Goal: Transaction & Acquisition: Purchase product/service

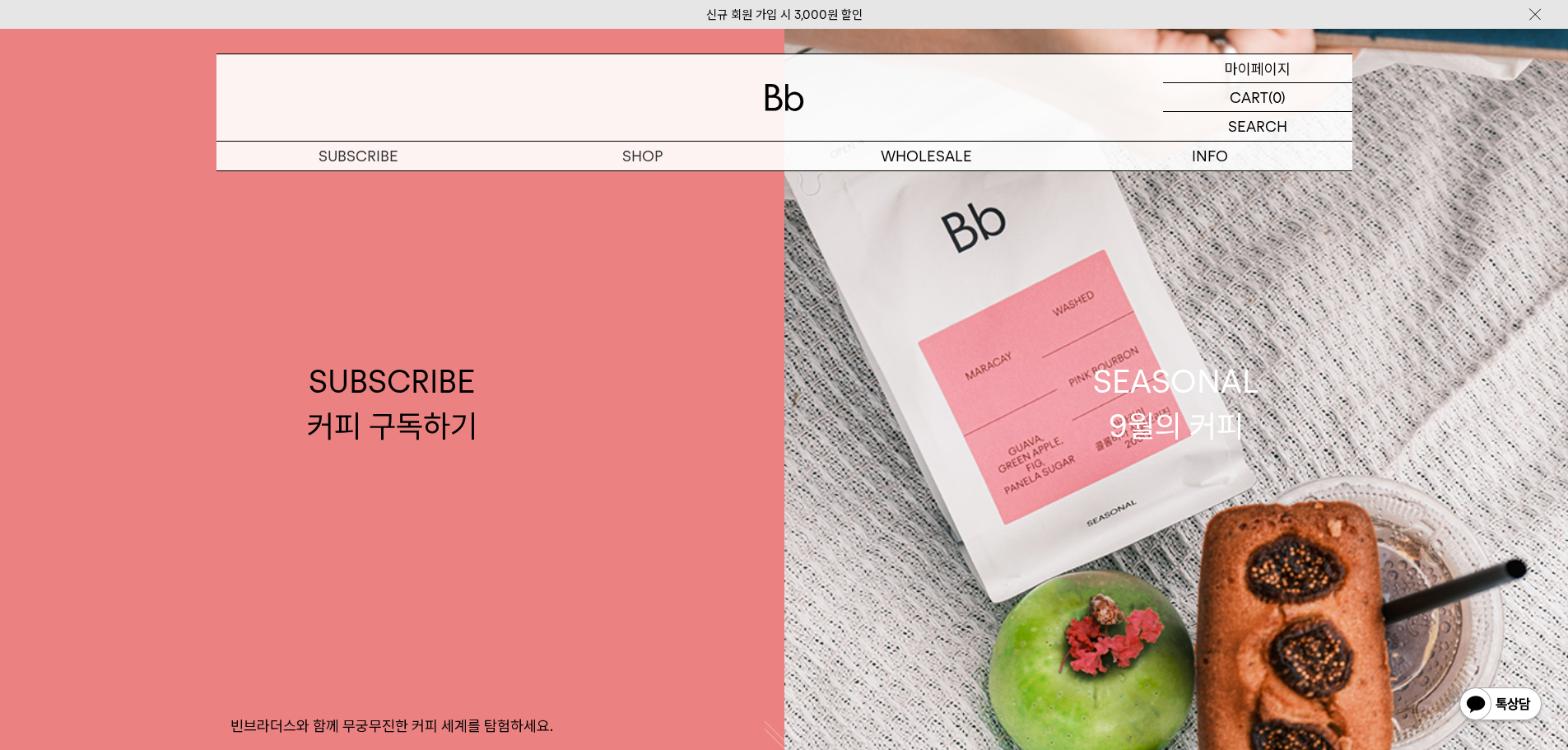
click at [1262, 75] on p "마이페이지" at bounding box center [1257, 68] width 66 height 28
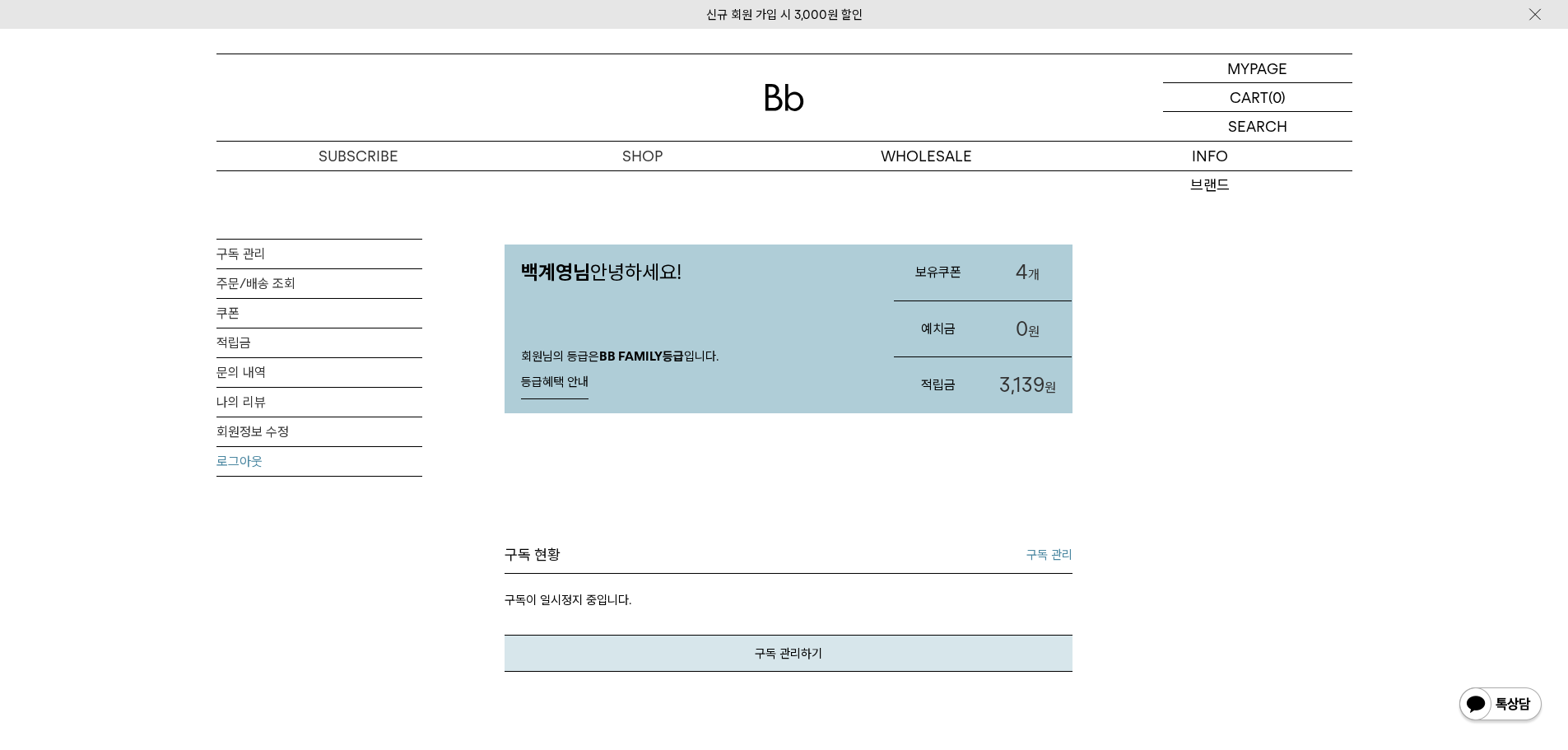
click at [235, 467] on link "로그아웃" at bounding box center [320, 461] width 206 height 29
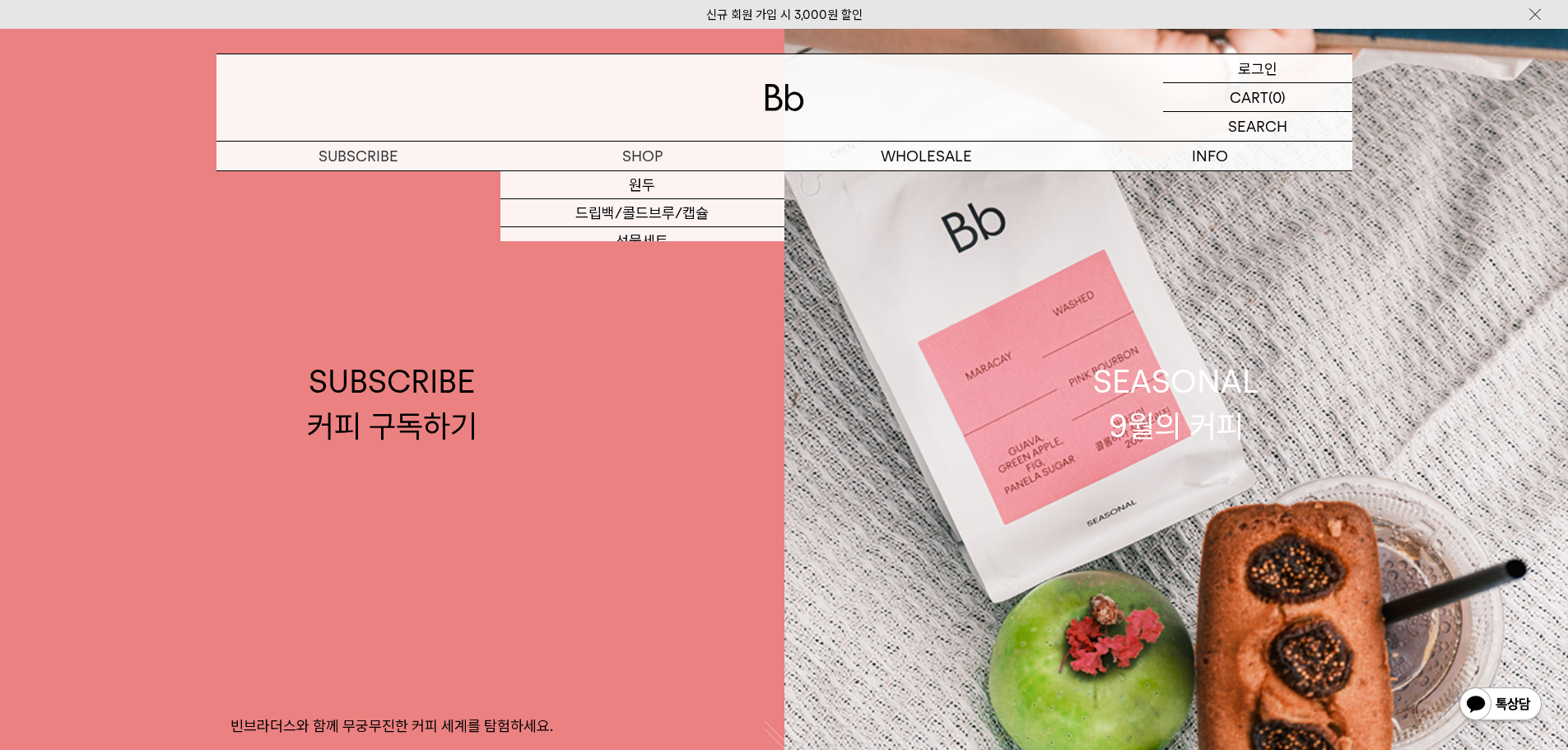
click at [1224, 73] on div "LOGIN 로그인" at bounding box center [1257, 68] width 190 height 28
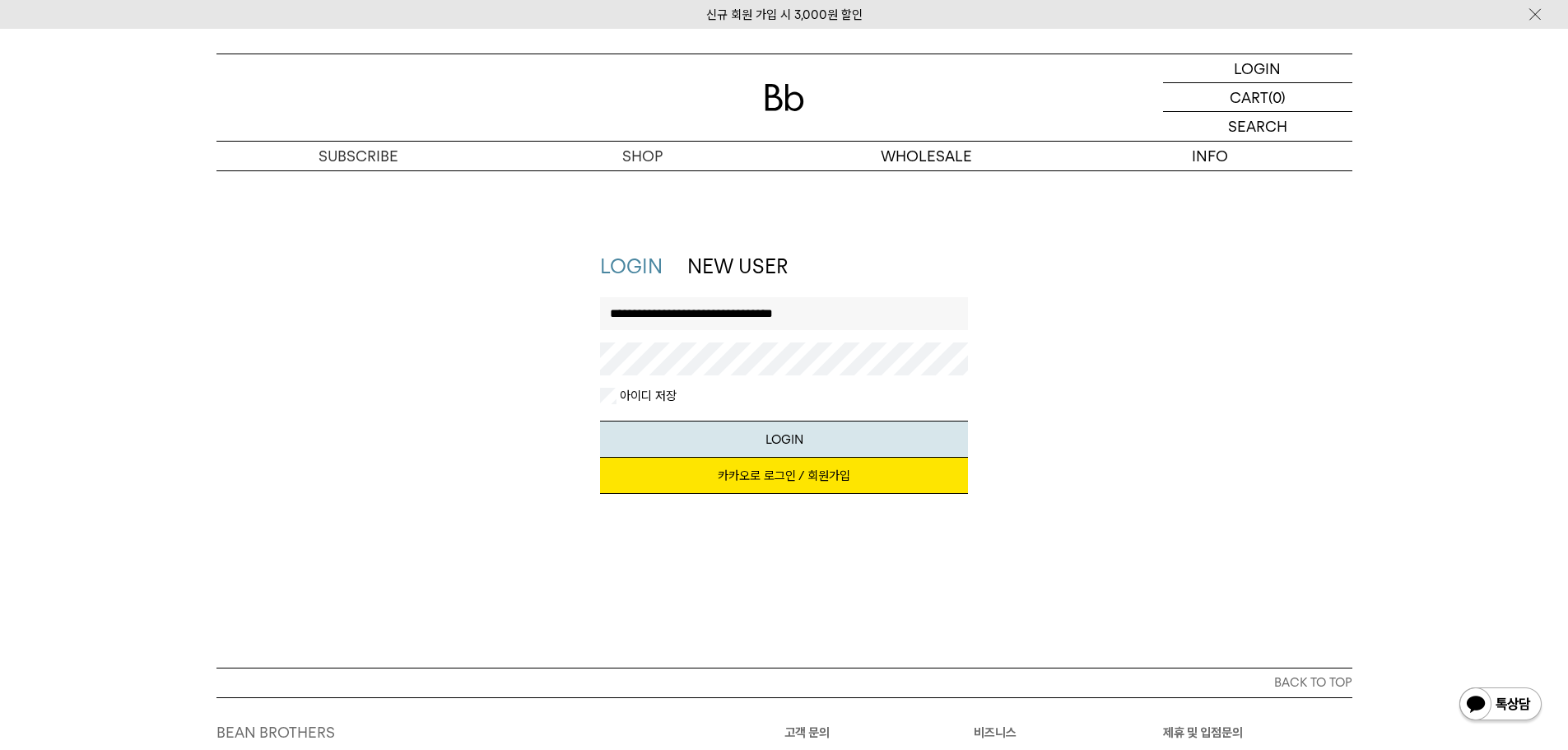
click at [660, 319] on input "**********" at bounding box center [784, 313] width 368 height 32
type input "*"
type input "******"
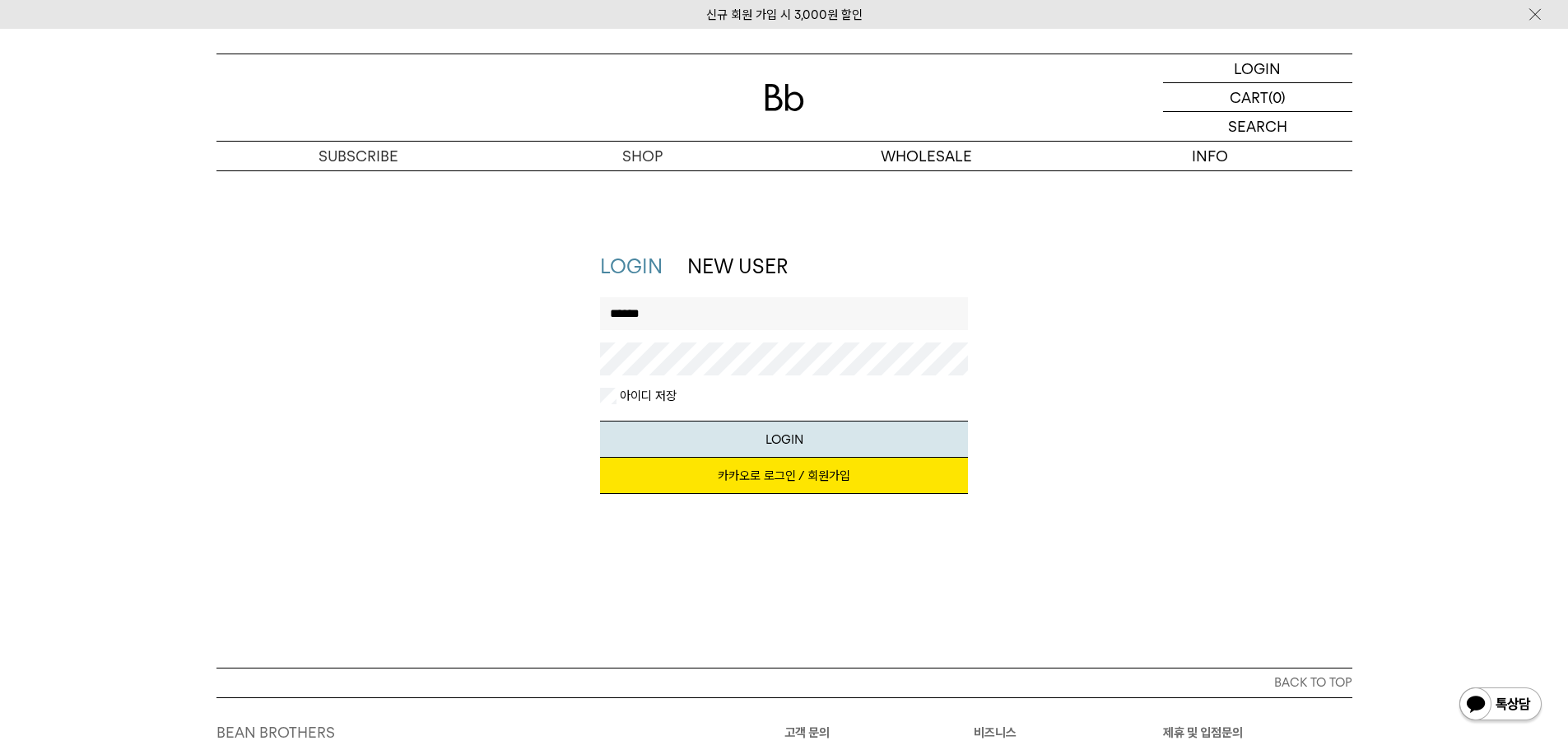
click at [600, 421] on button "LOGIN" at bounding box center [784, 439] width 368 height 37
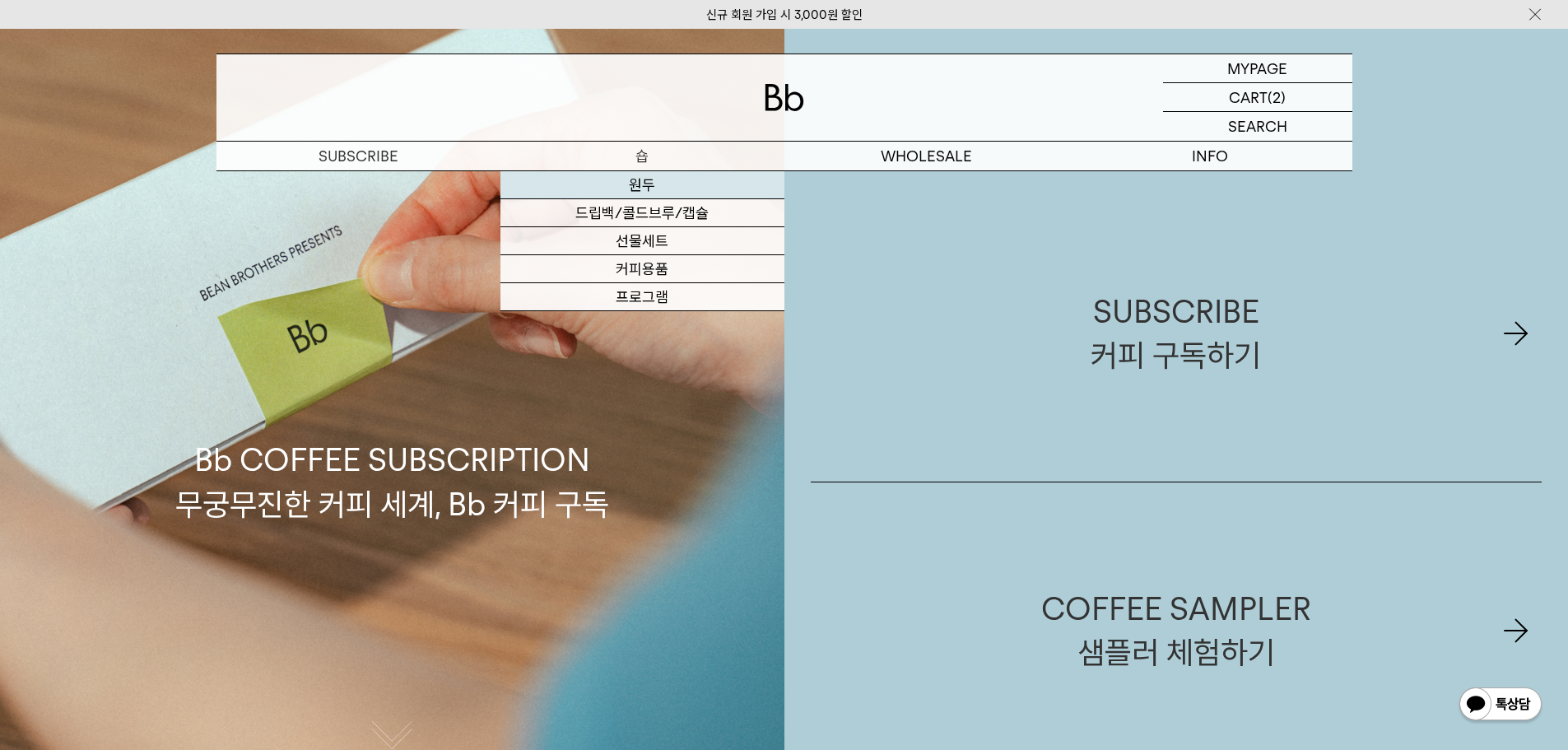
click at [630, 191] on link "원두" at bounding box center [642, 185] width 284 height 28
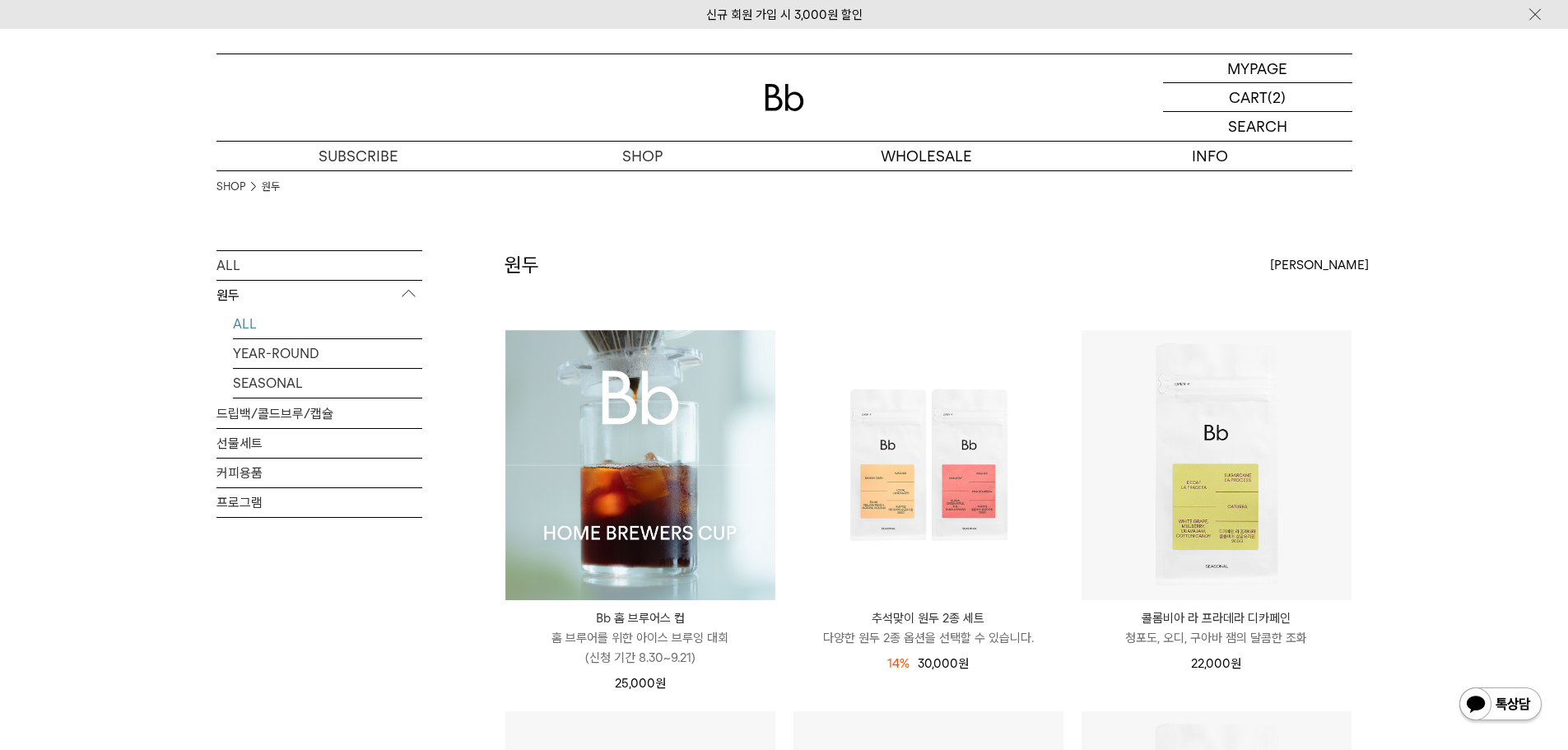
click at [562, 424] on img at bounding box center [640, 465] width 270 height 270
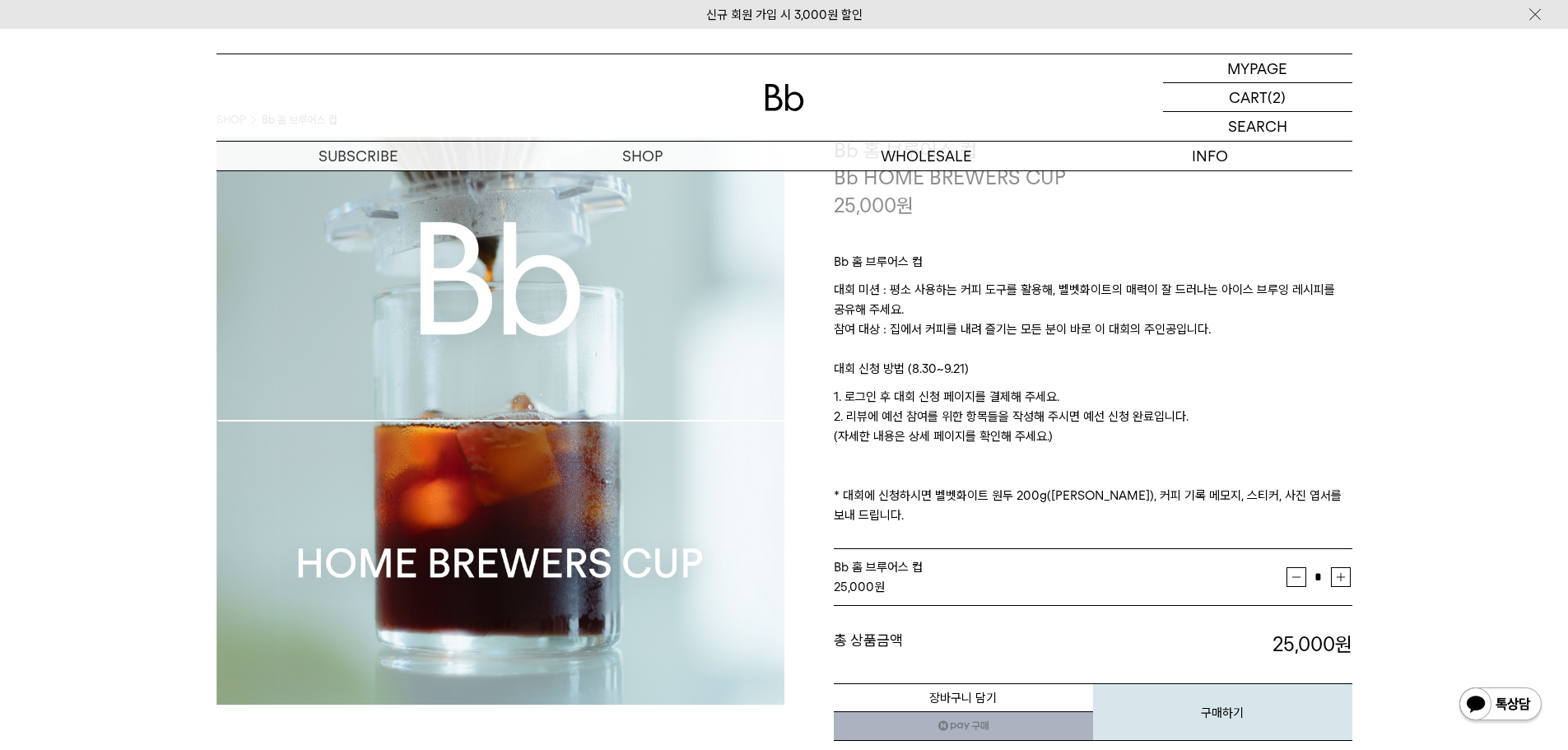
scroll to position [247, 0]
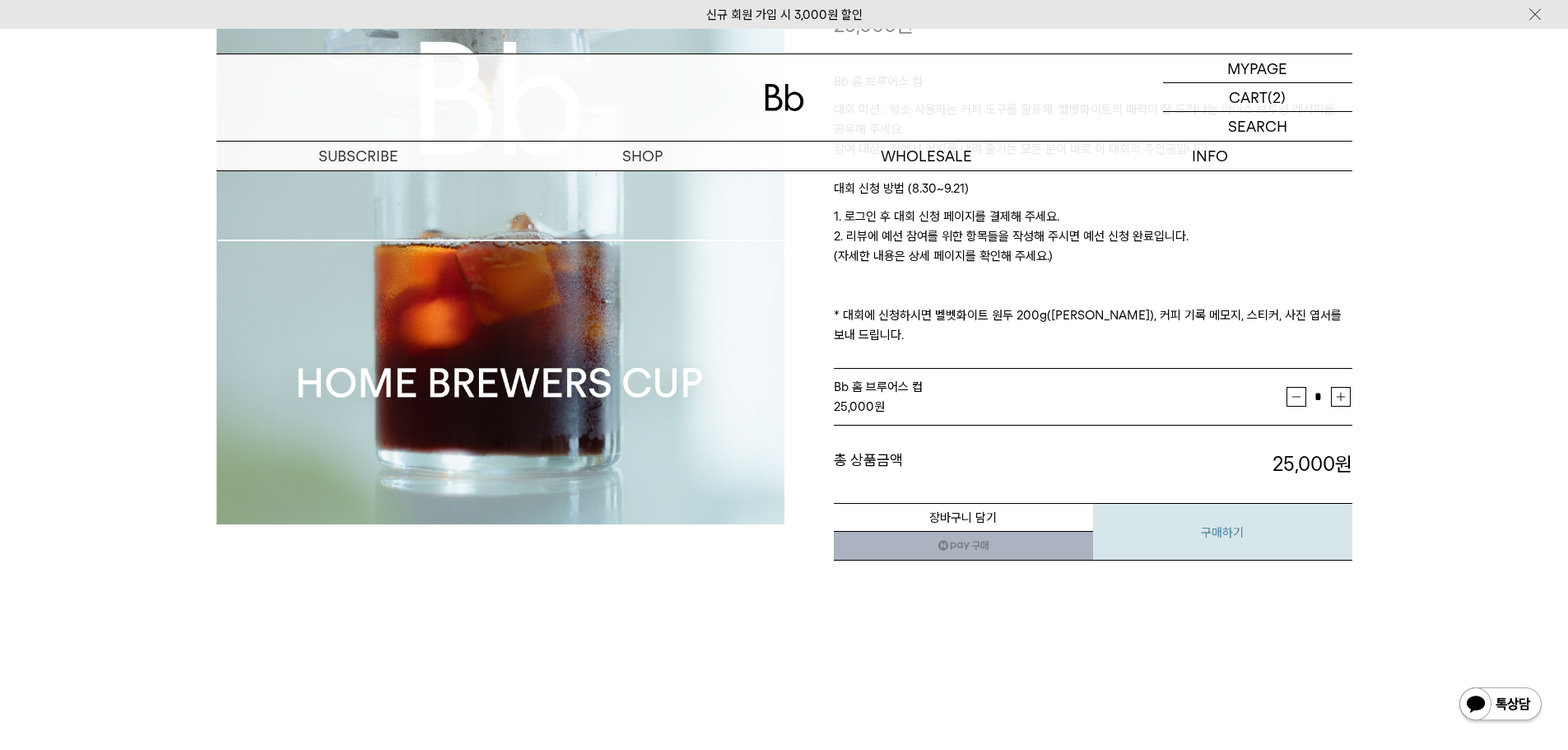
click at [1205, 515] on button "구매하기" at bounding box center [1222, 532] width 259 height 58
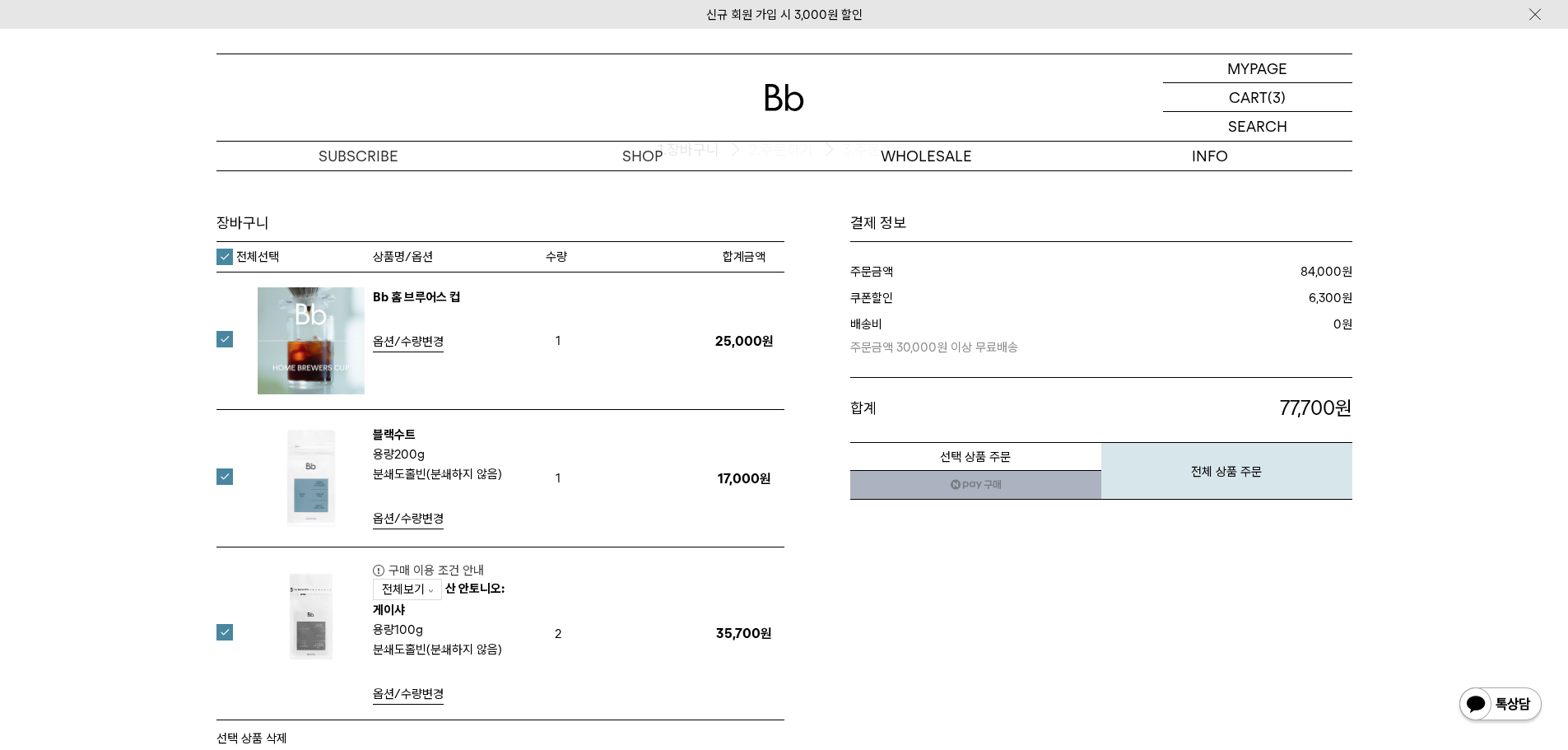
scroll to position [82, 0]
click at [229, 477] on label at bounding box center [235, 477] width 36 height 16
click at [224, 635] on label at bounding box center [235, 633] width 36 height 16
drag, startPoint x: 226, startPoint y: 340, endPoint x: 218, endPoint y: 459, distance: 119.3
click at [226, 342] on label at bounding box center [235, 339] width 36 height 16
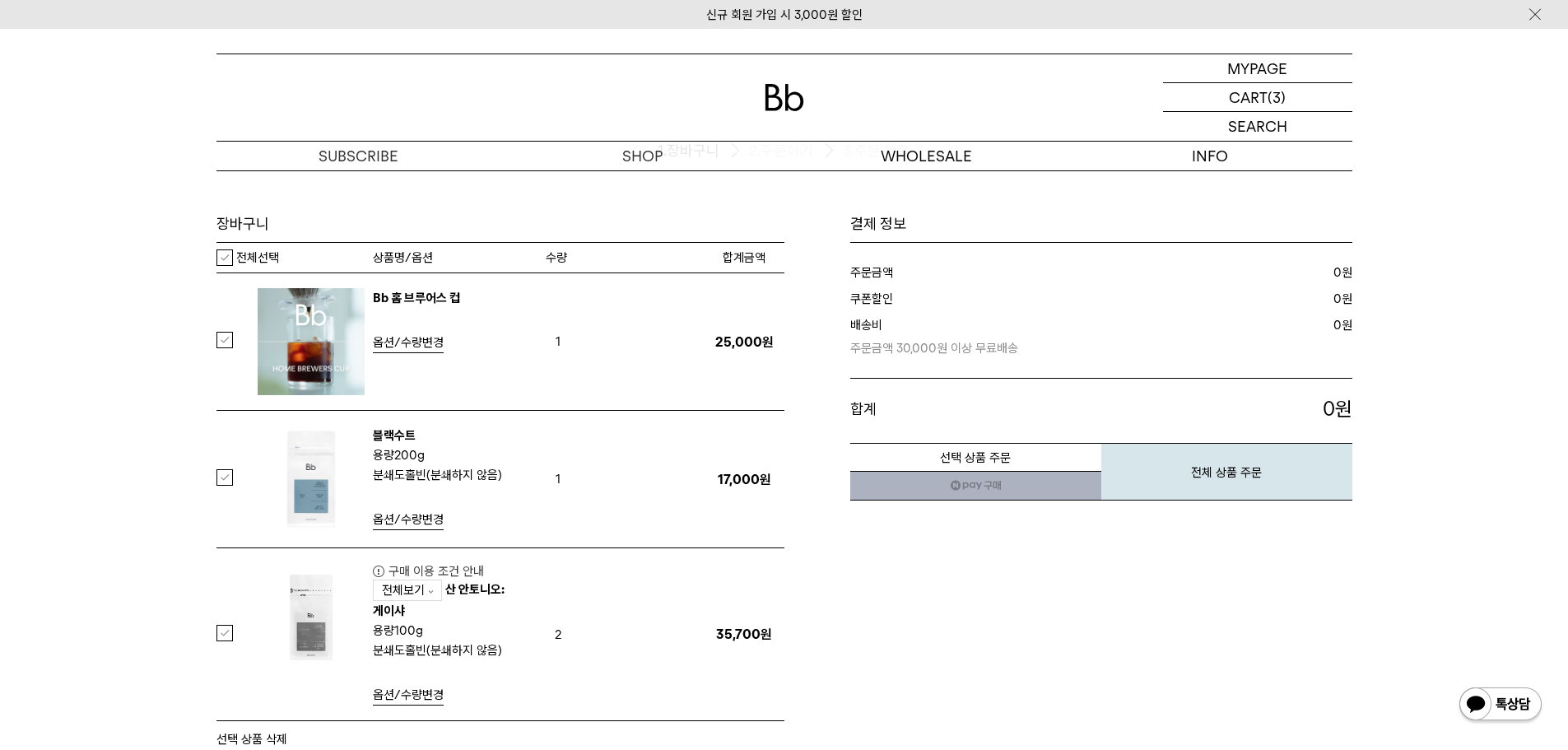
click at [228, 471] on label at bounding box center [235, 477] width 36 height 16
click at [219, 639] on label at bounding box center [235, 633] width 36 height 16
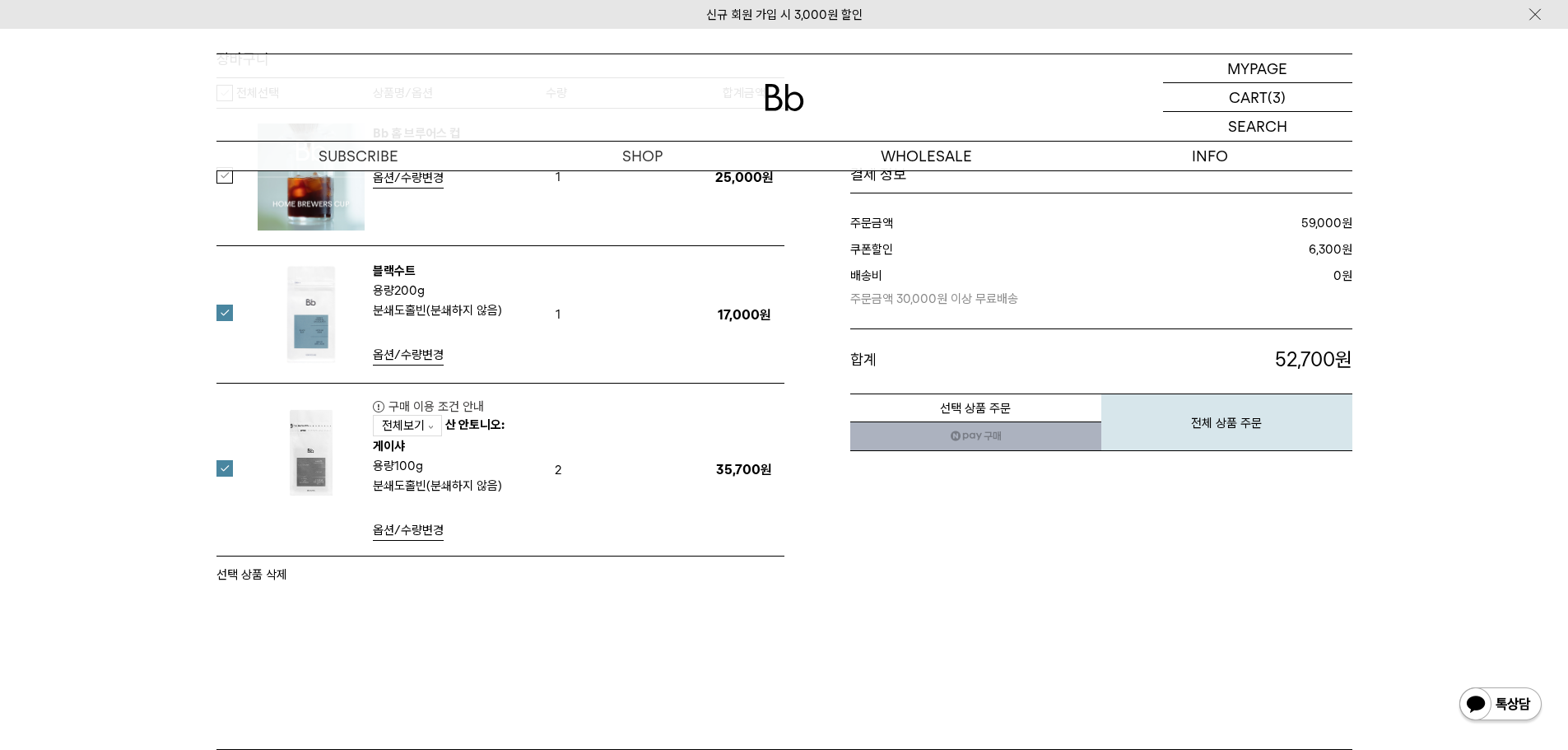
click at [262, 579] on button "선택 상품 삭제" at bounding box center [252, 574] width 70 height 20
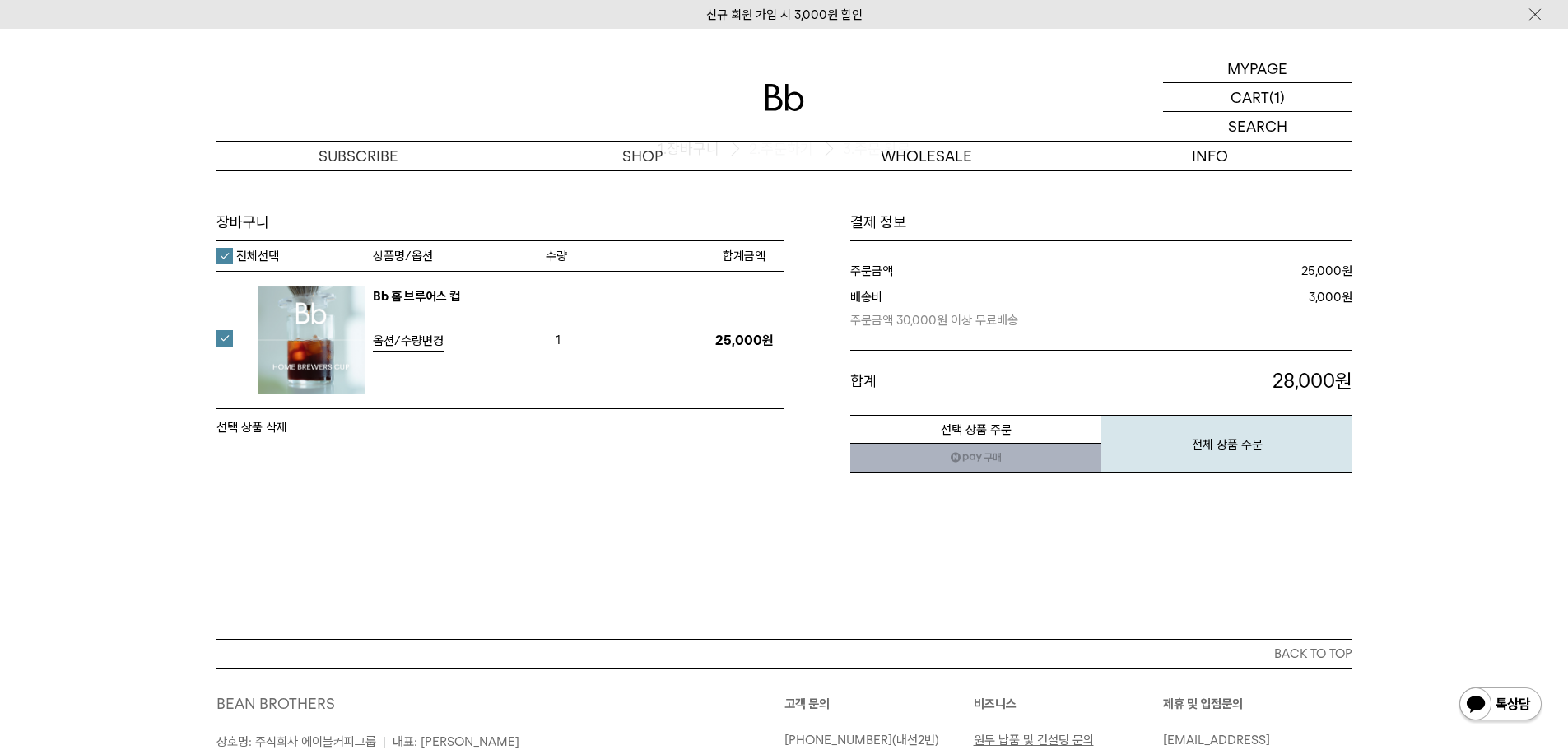
scroll to position [82, 0]
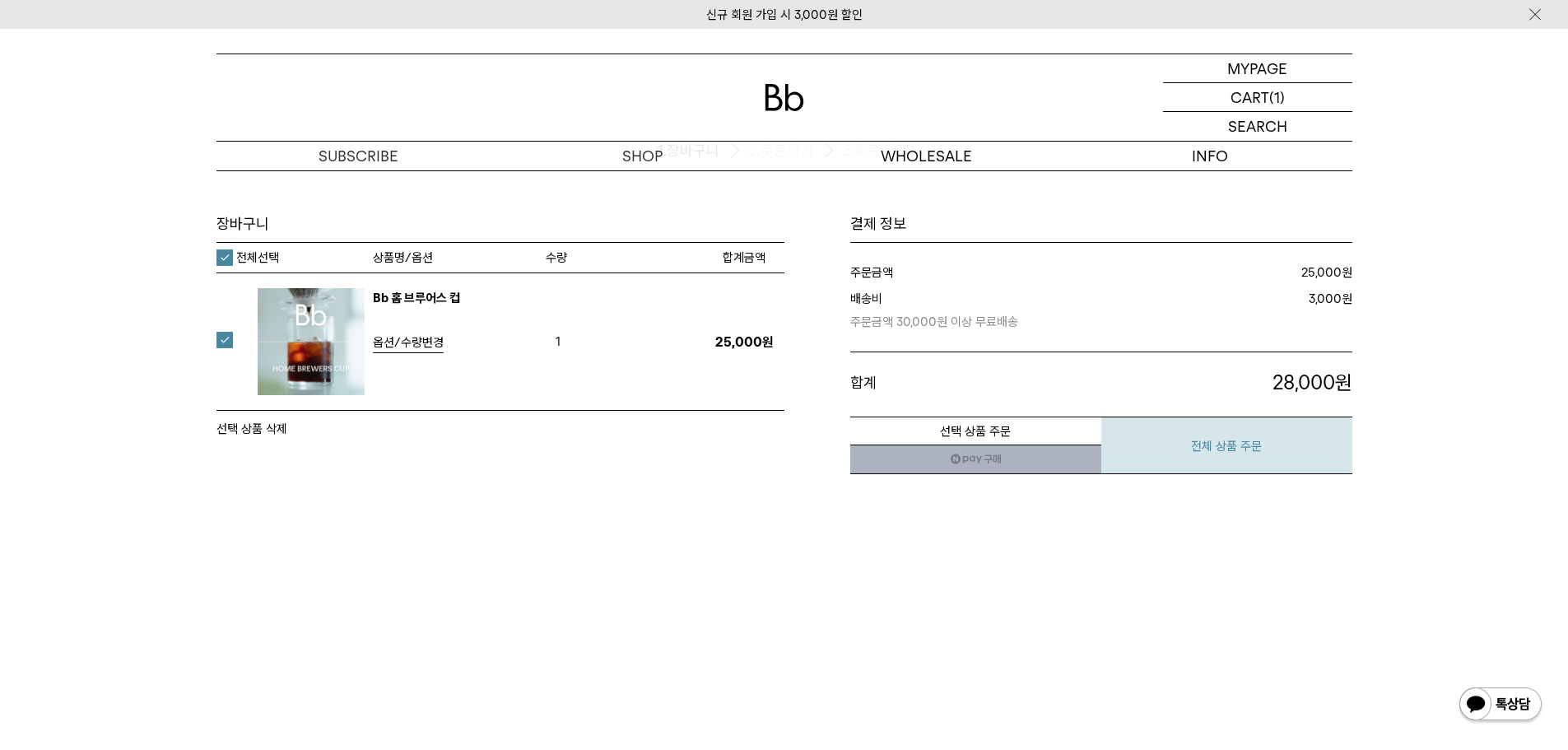
click at [1241, 458] on button "전체 상품 주문" at bounding box center [1227, 445] width 251 height 58
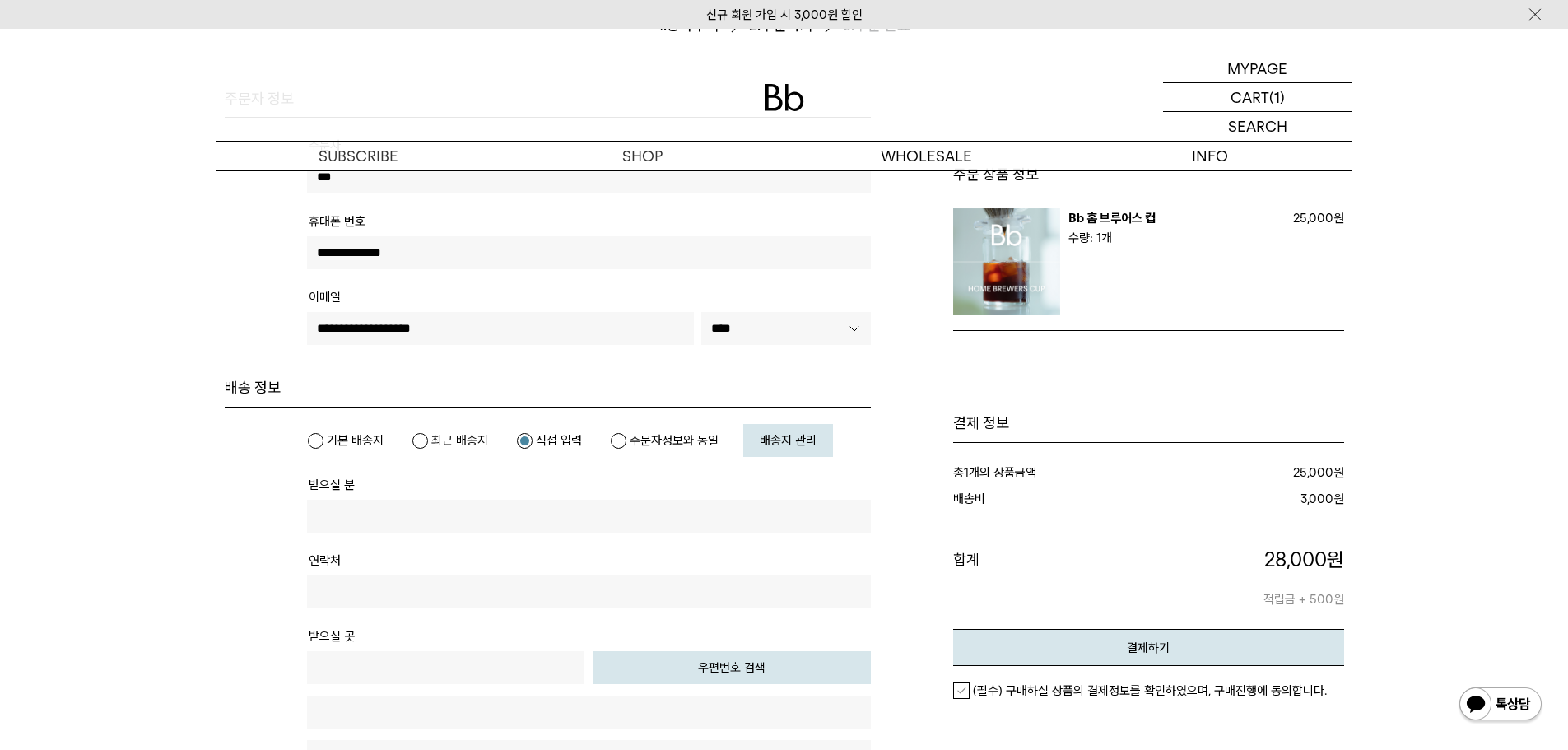
scroll to position [412, 0]
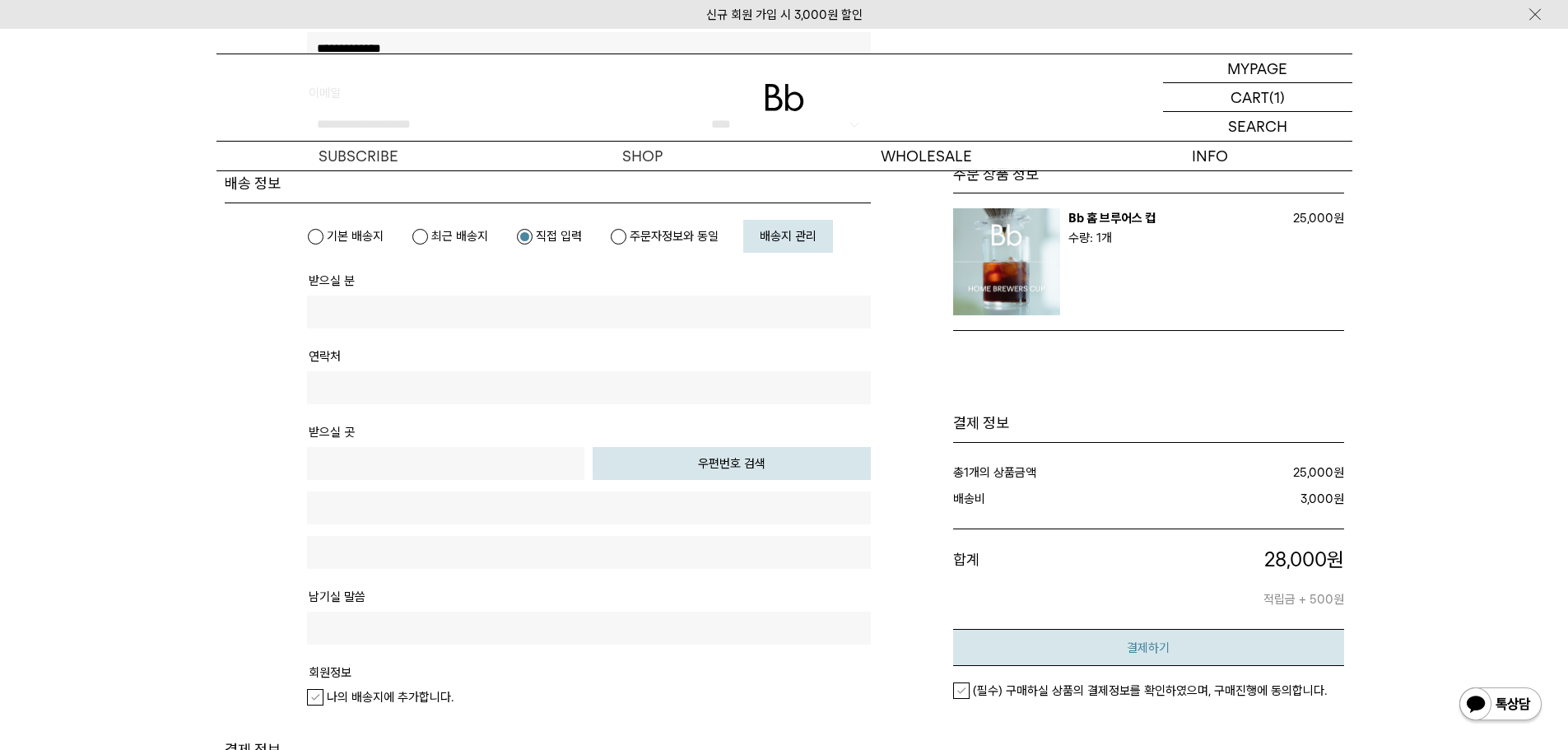
click at [1101, 644] on button "결제하기" at bounding box center [1148, 647] width 391 height 37
click at [617, 236] on label "주문자정보와 동일" at bounding box center [664, 236] width 108 height 16
type input "***"
type input "**********"
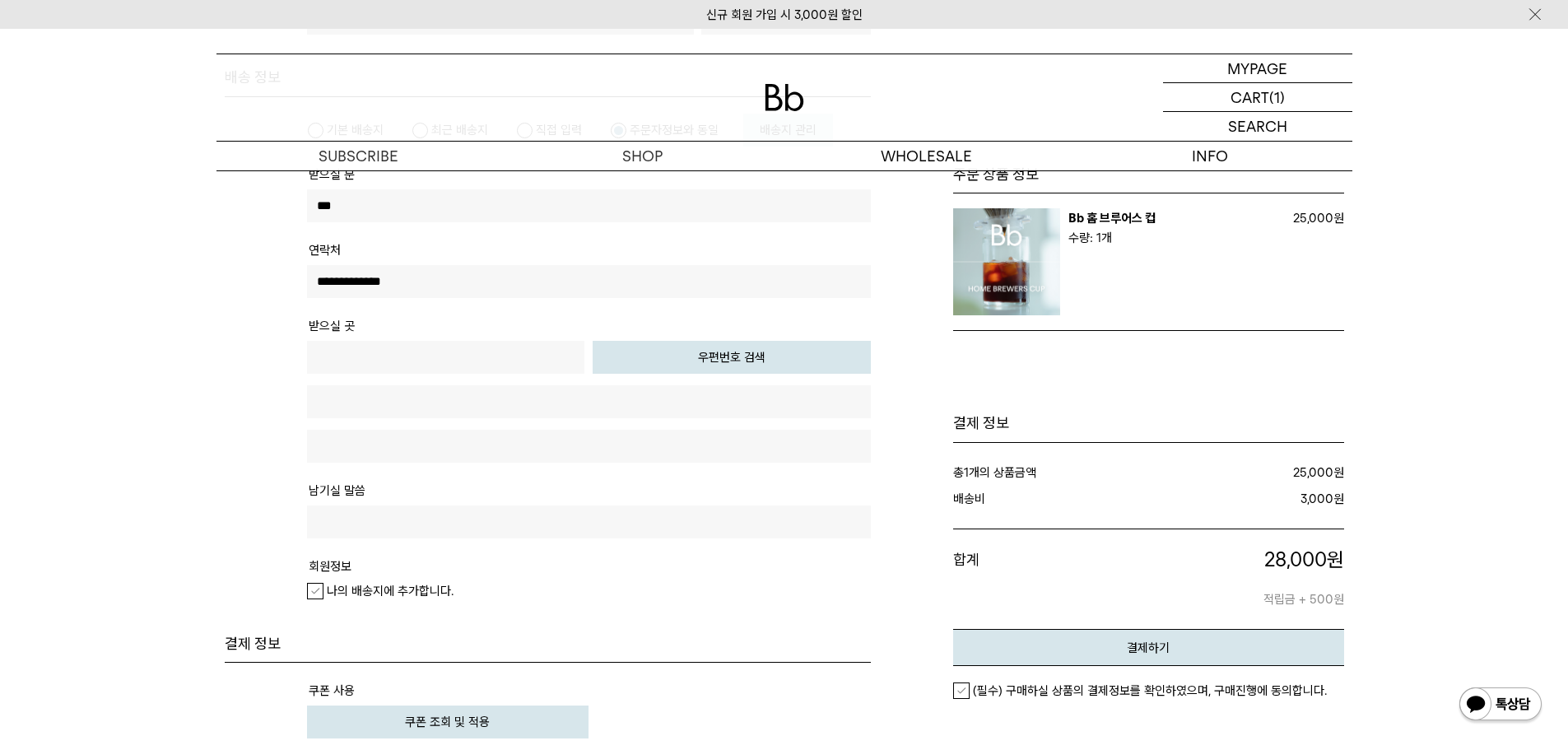
scroll to position [494, 0]
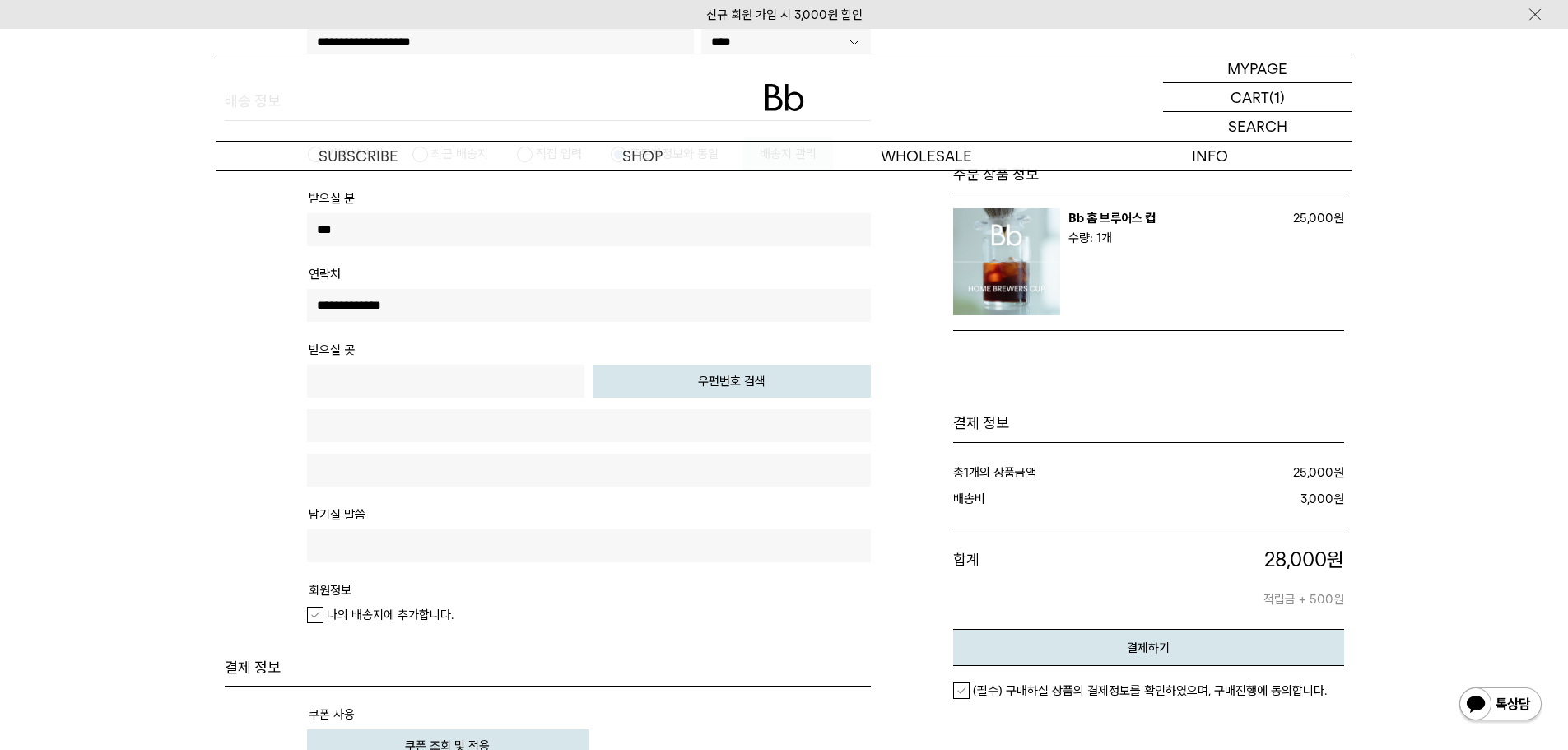
click at [658, 389] on button "우편번호 검색" at bounding box center [731, 381] width 278 height 32
type input "*****"
type input "**********"
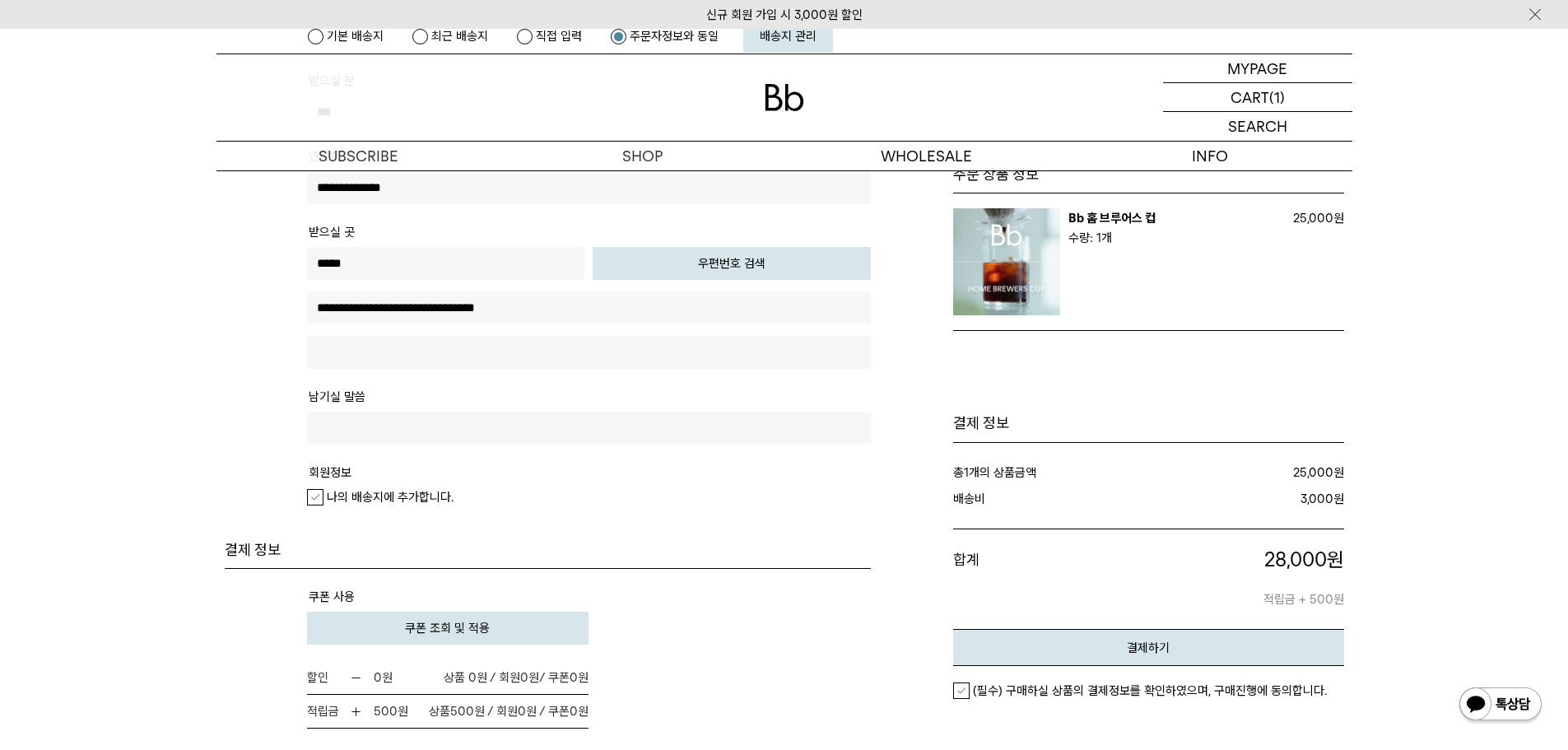
scroll to position [658, 0]
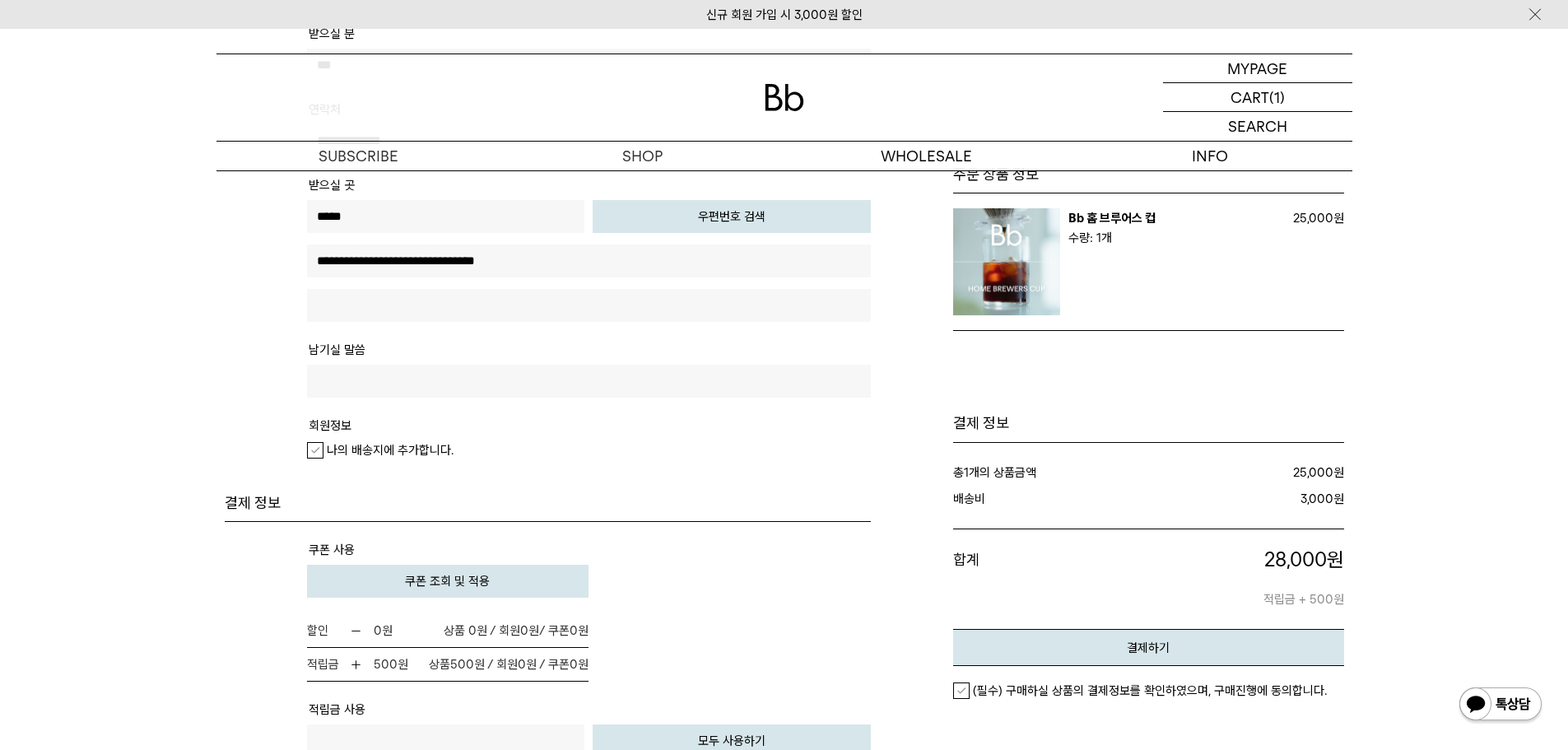
click at [571, 309] on input "text" at bounding box center [589, 305] width 564 height 32
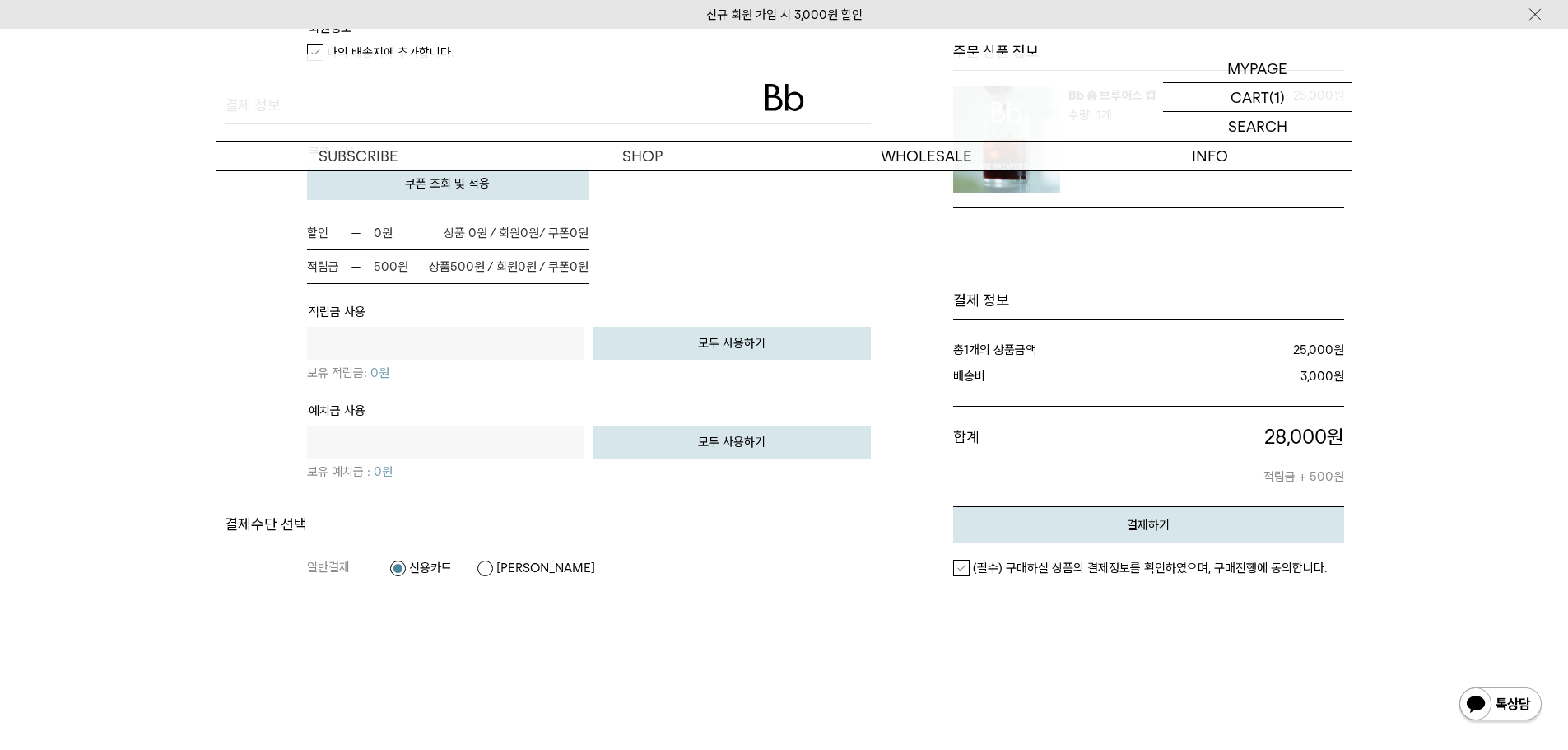
scroll to position [1069, 0]
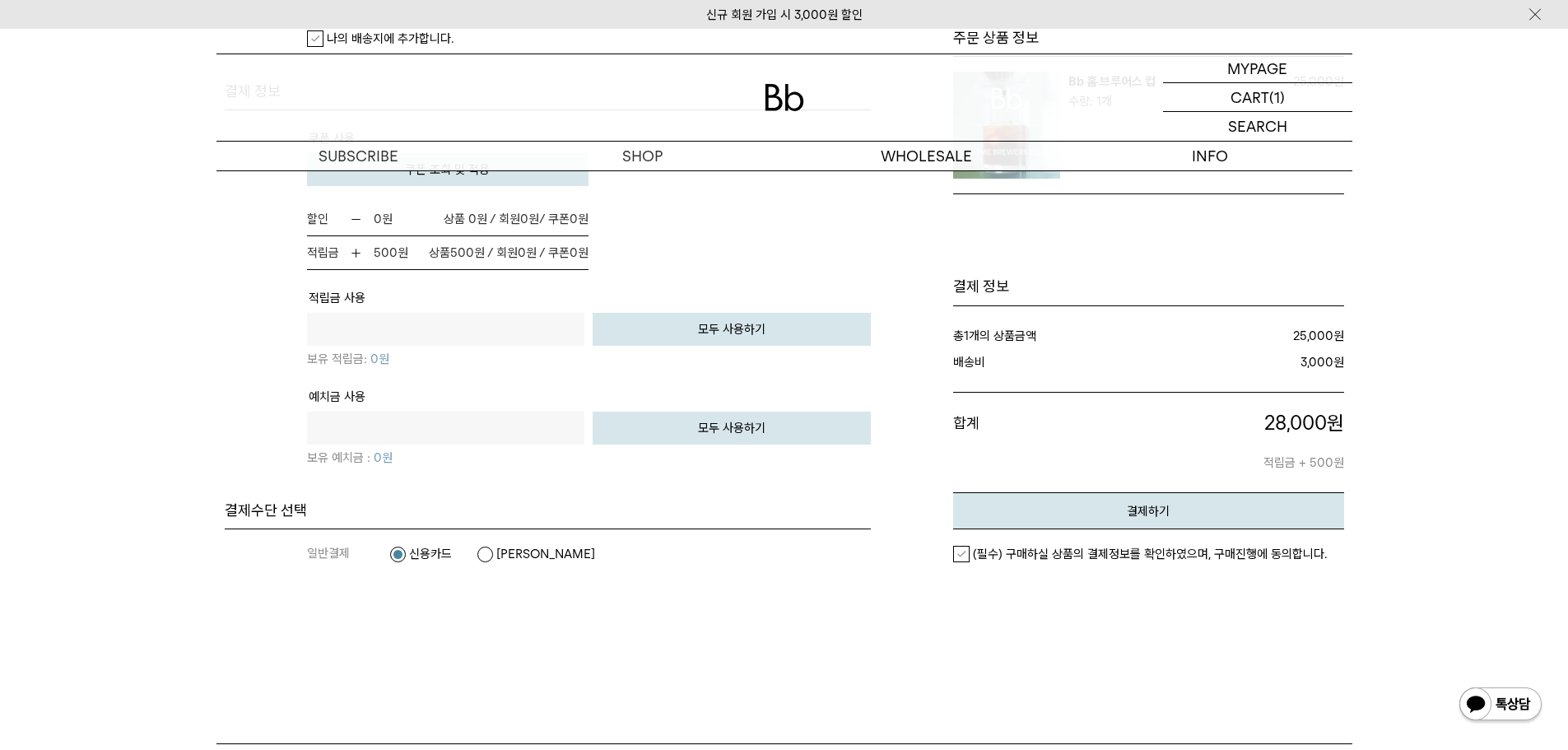
type input "****"
click at [960, 473] on dt "합계" at bounding box center [1037, 440] width 169 height 64
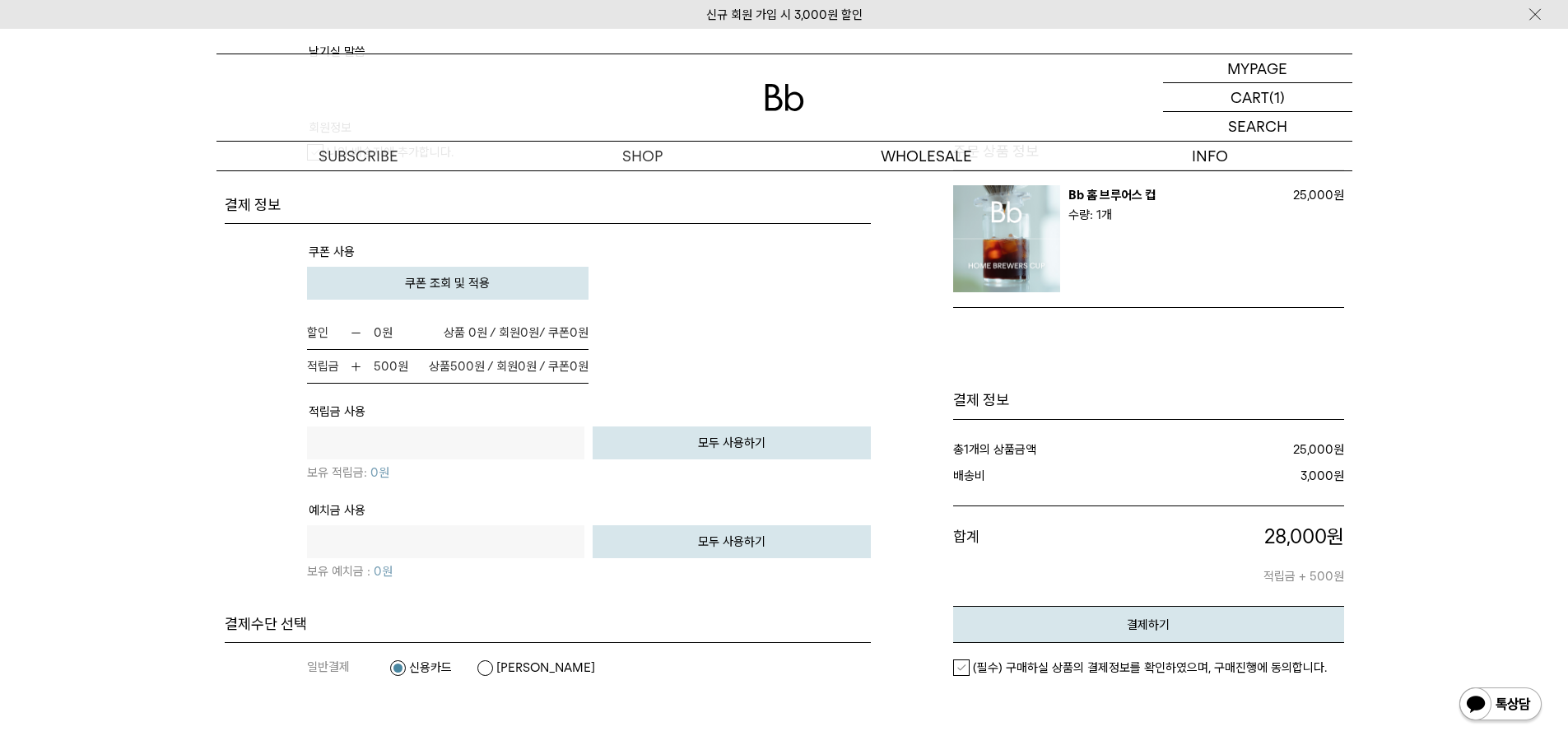
click at [974, 656] on div "(필수) 구매하실 상품의 결제정보를 확인하였으며, 구매진행에 동의합니다." at bounding box center [1148, 667] width 391 height 50
click at [970, 669] on label "(필수) 구매하실 상품의 결제정보를 확인하였으며, 구매진행에 동의합니다." at bounding box center [1140, 667] width 374 height 16
click at [1024, 637] on button "결제하기" at bounding box center [1148, 624] width 391 height 37
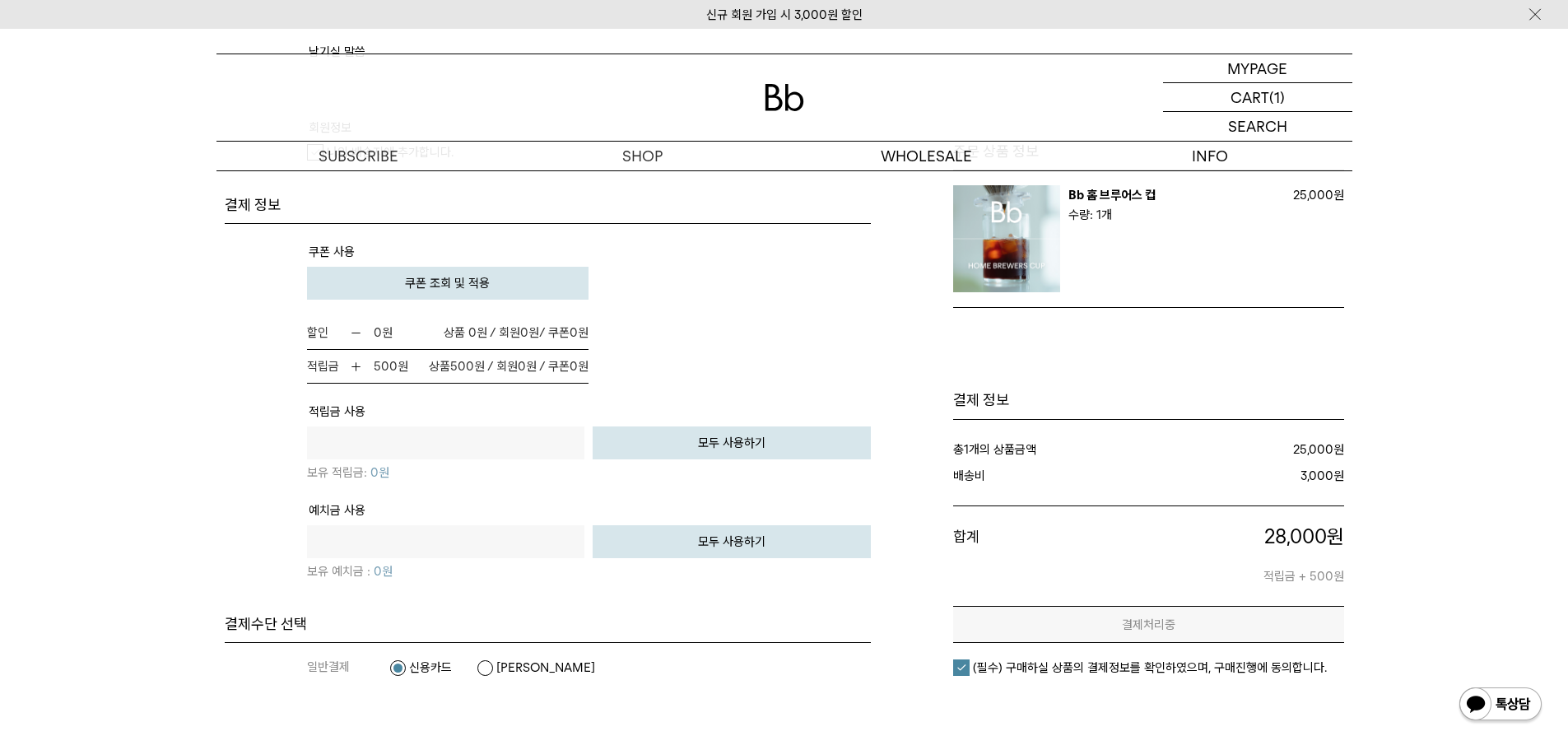
scroll to position [0, 0]
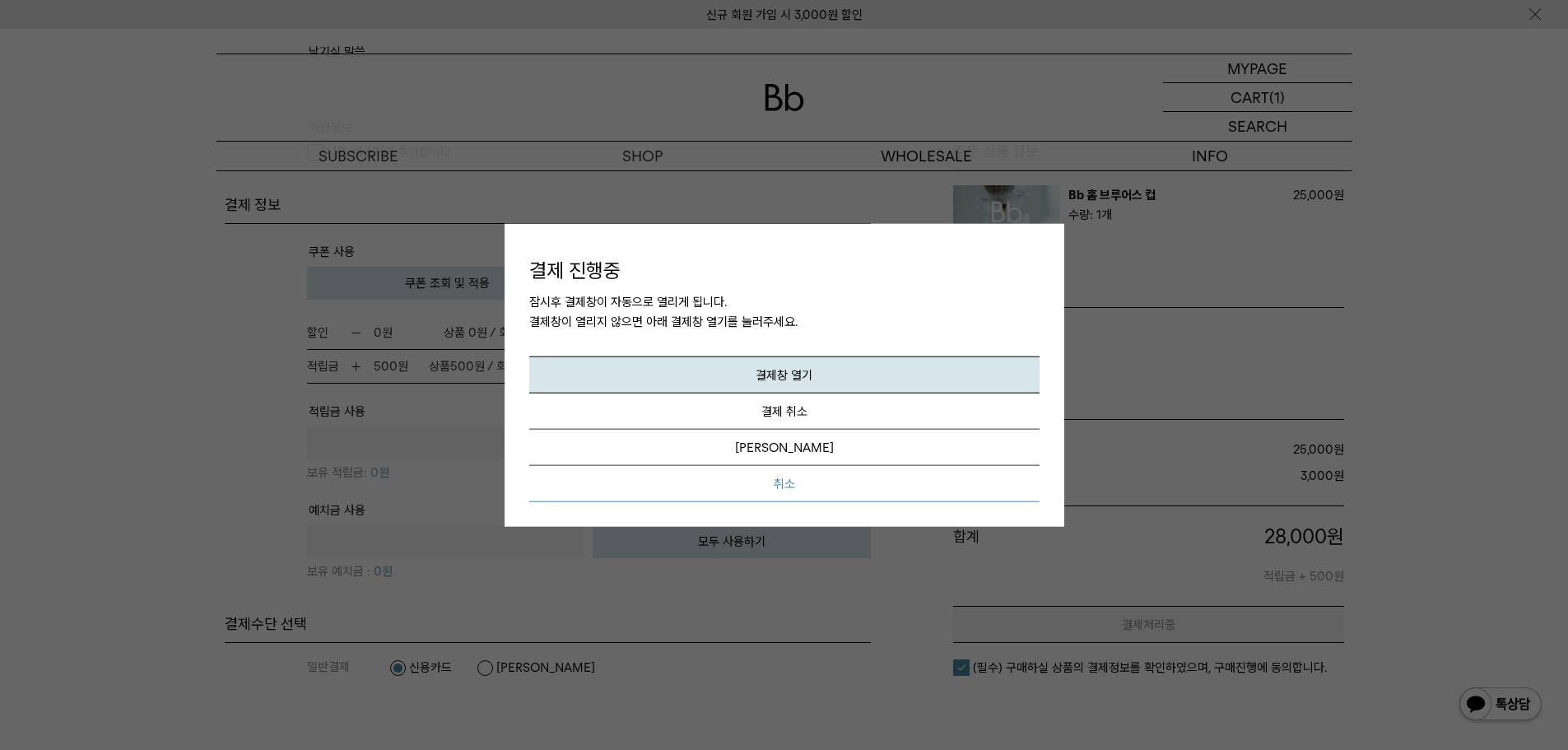
click at [817, 486] on button "취소" at bounding box center [784, 484] width 510 height 36
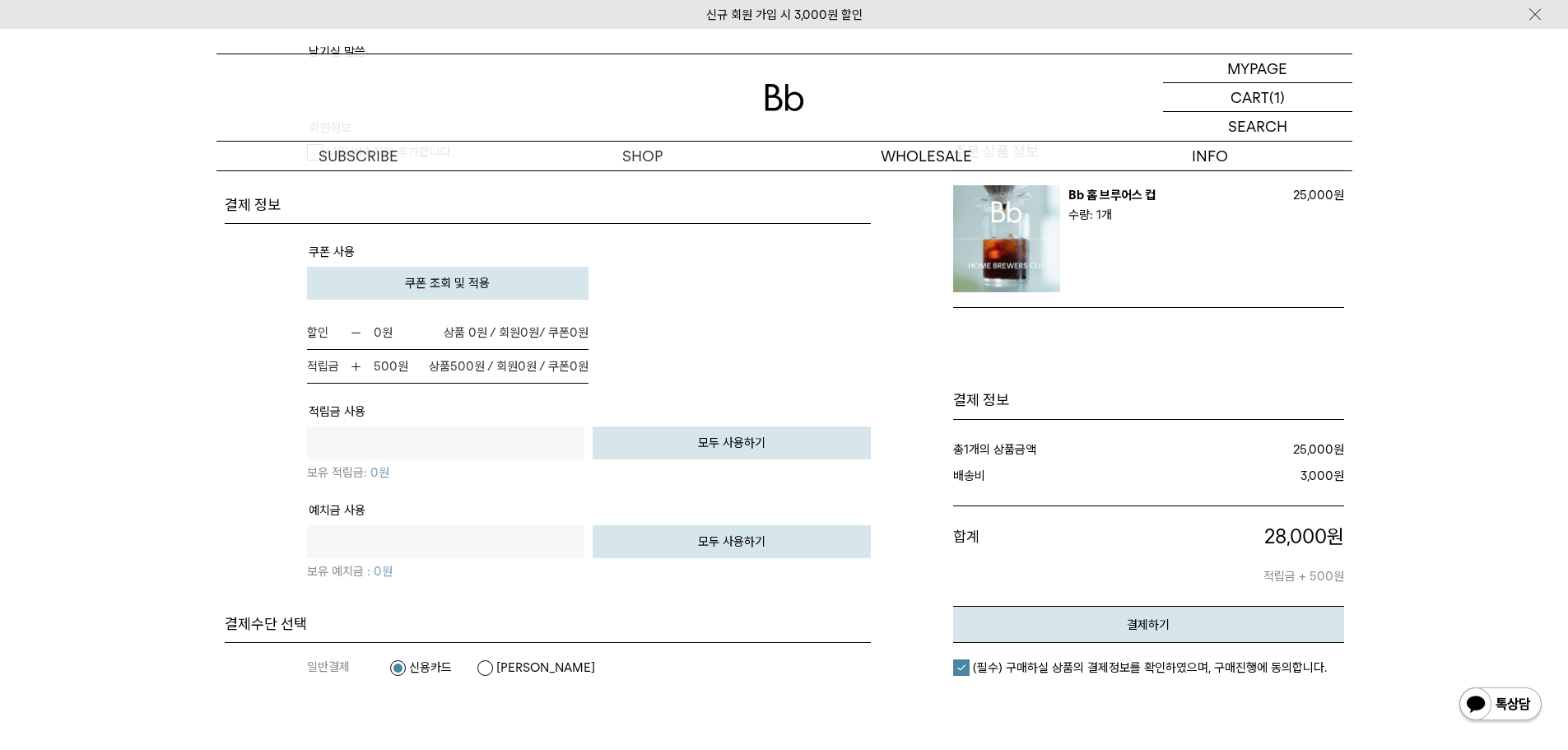
click at [490, 669] on label "카카오페이" at bounding box center [535, 667] width 118 height 16
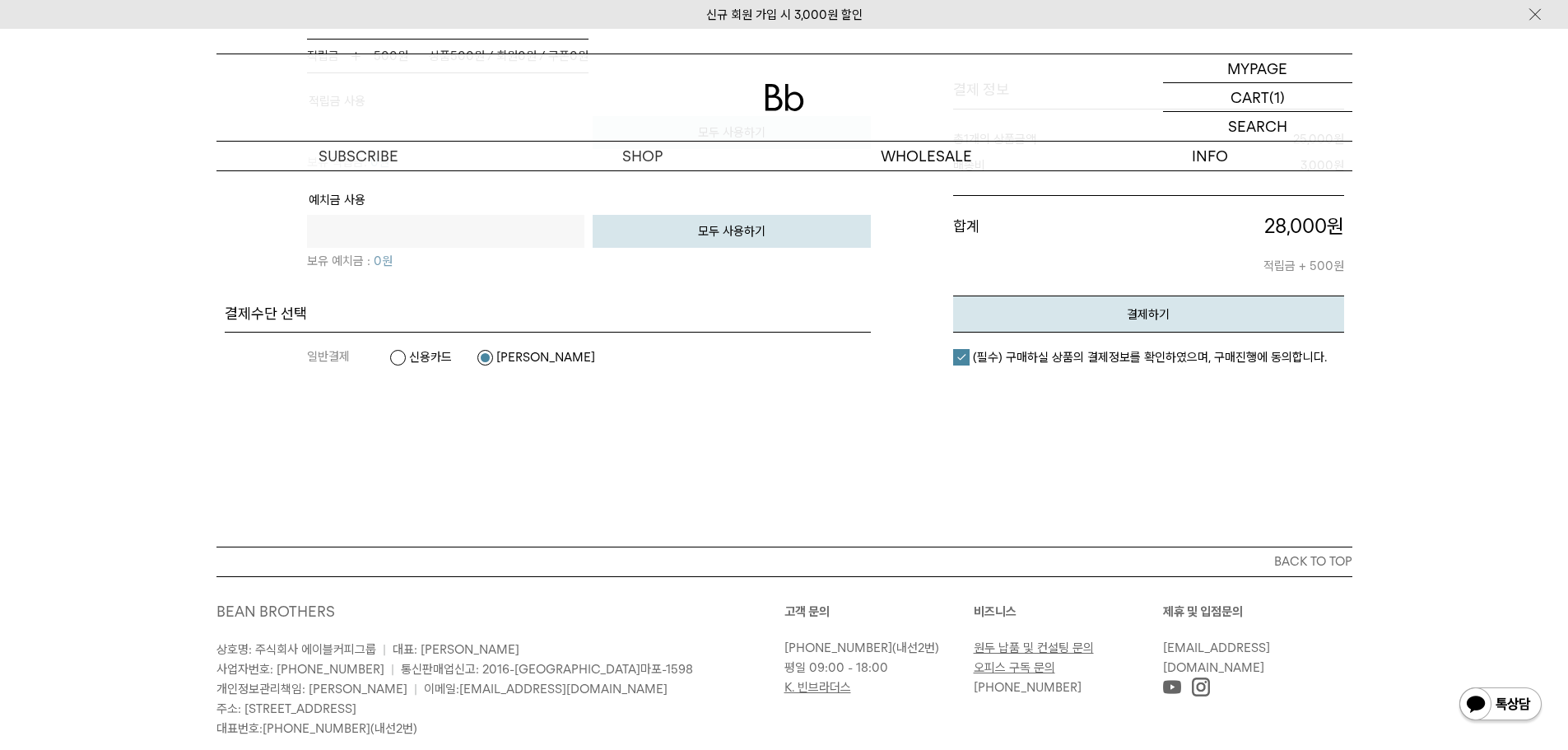
scroll to position [1285, 0]
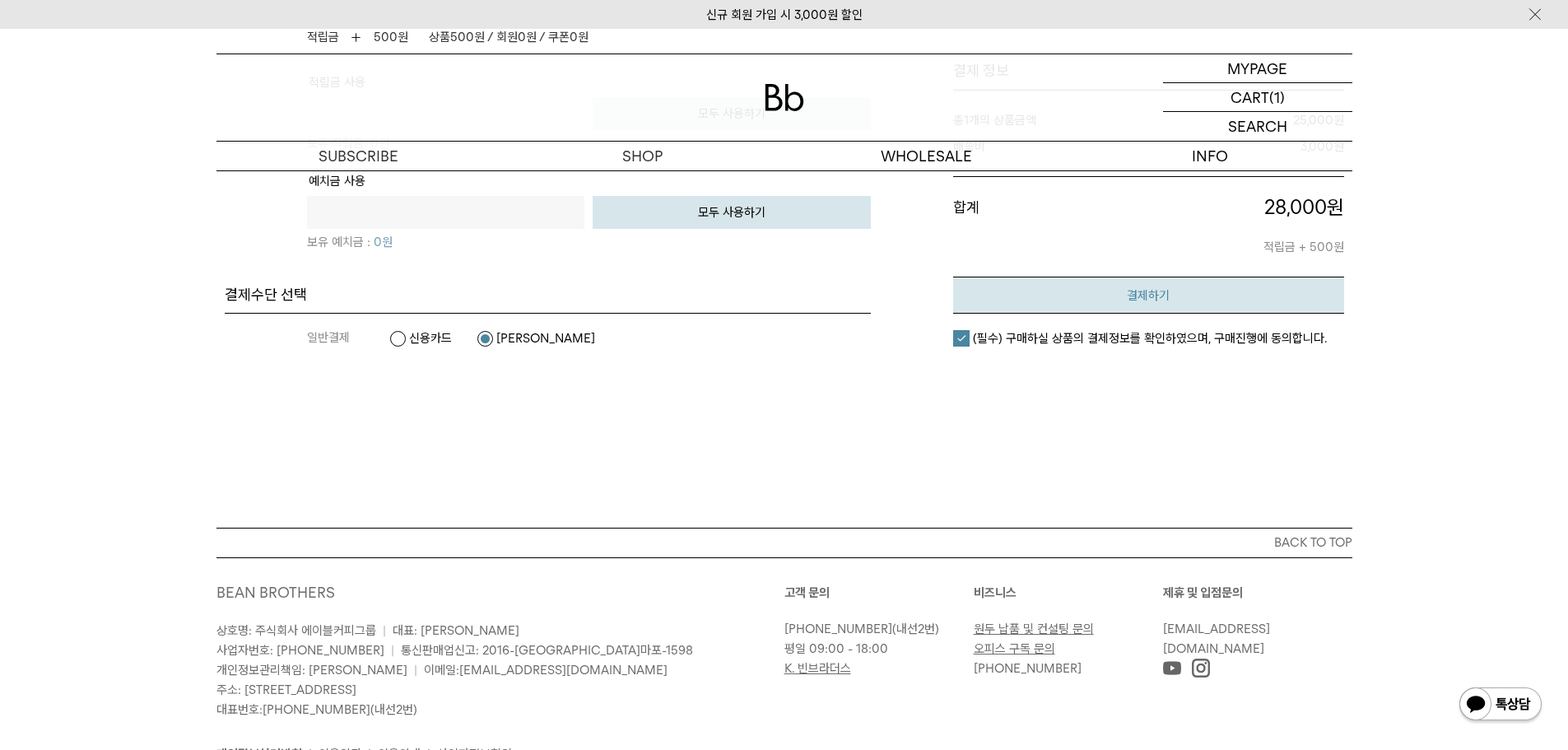
click at [1139, 291] on em "결제하기" at bounding box center [1147, 295] width 42 height 14
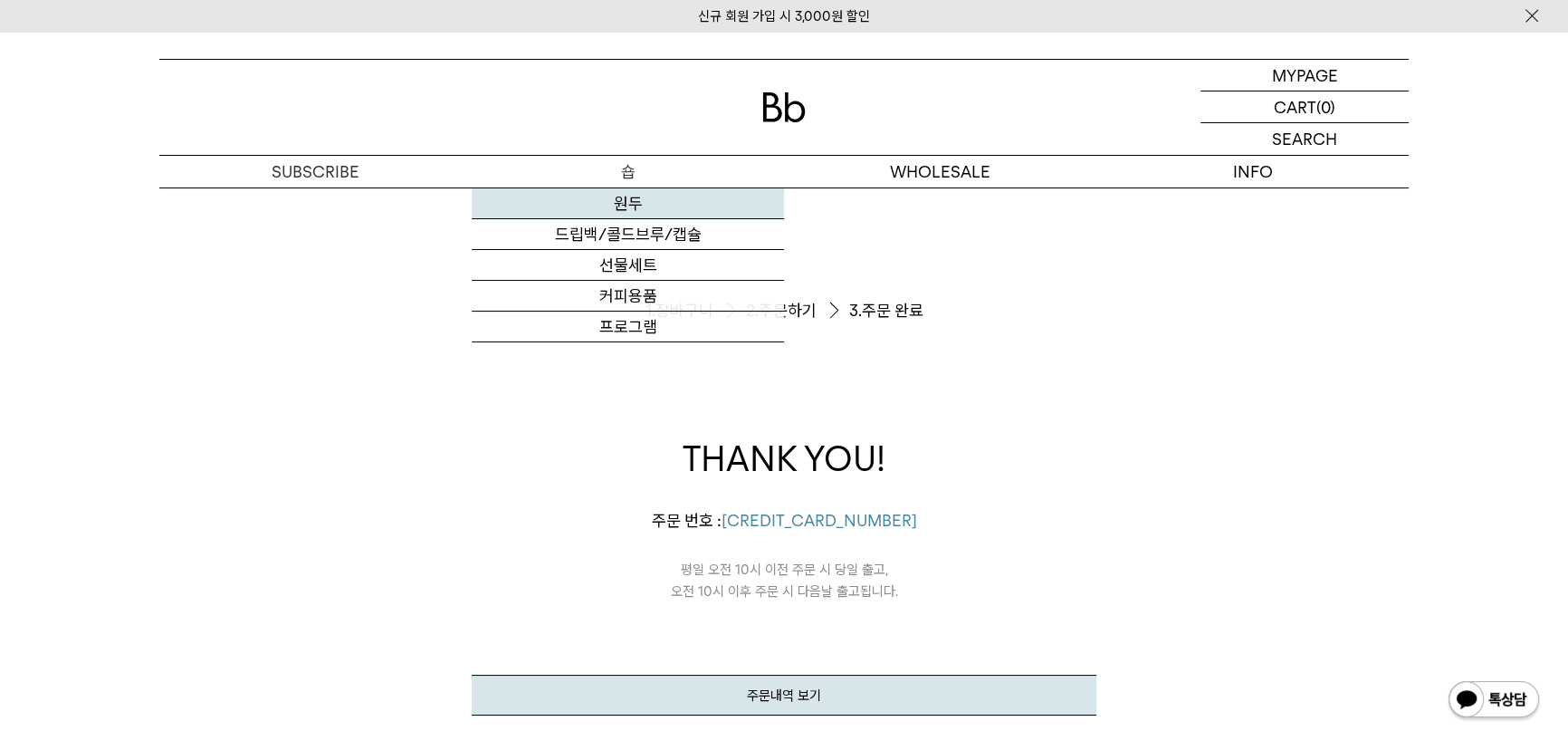
click at [620, 205] on link "원두" at bounding box center [628, 204] width 313 height 31
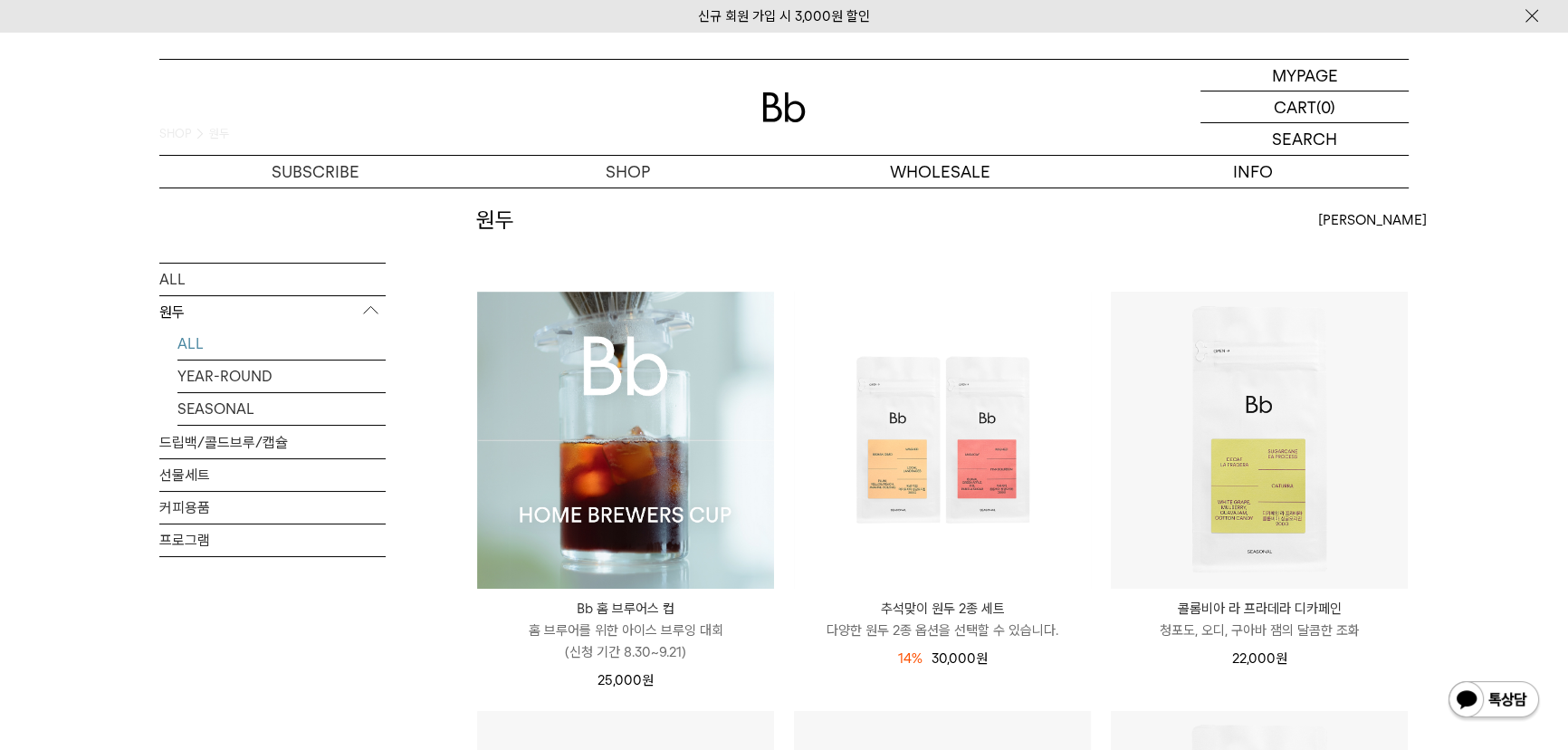
scroll to position [81, 0]
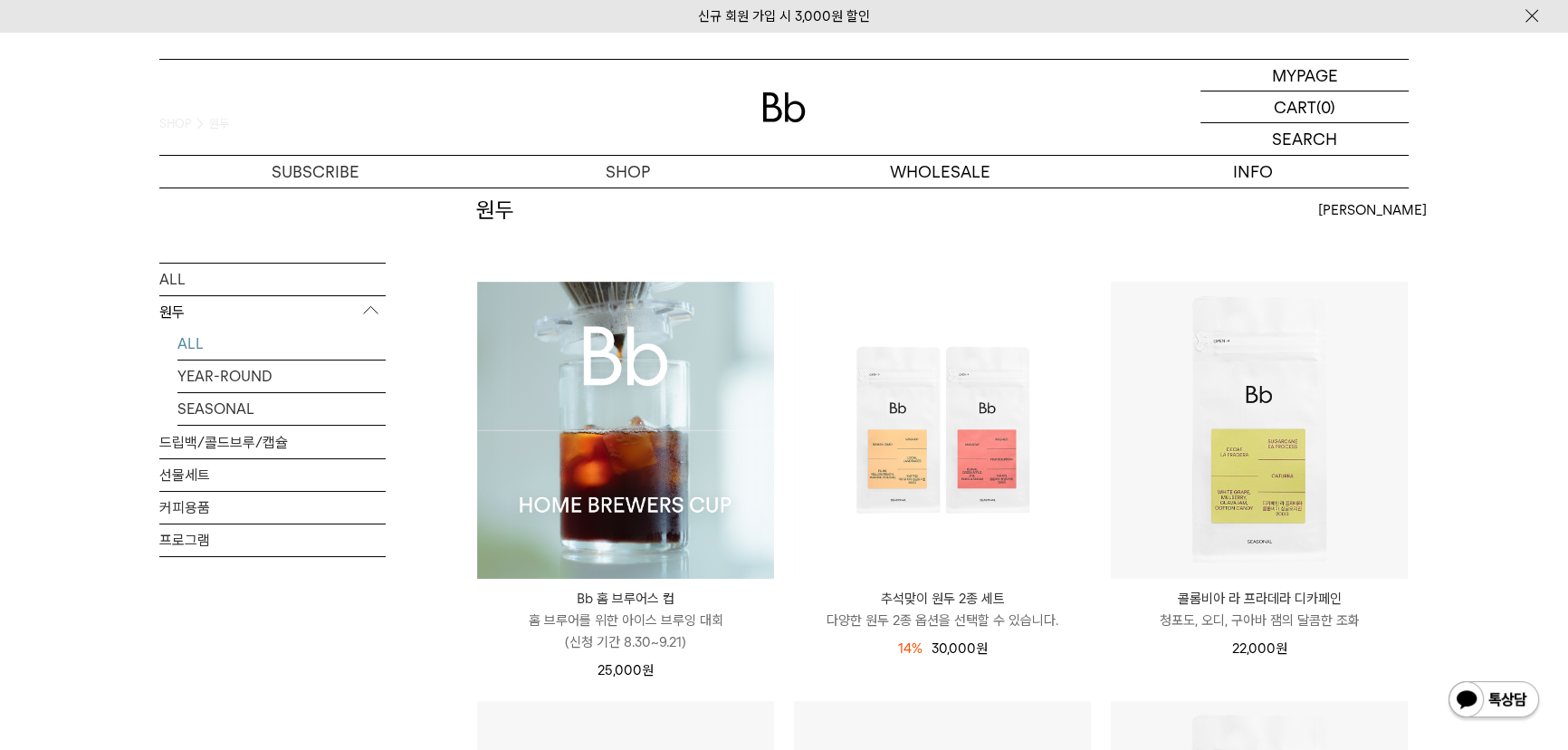
click at [642, 411] on img at bounding box center [626, 430] width 297 height 297
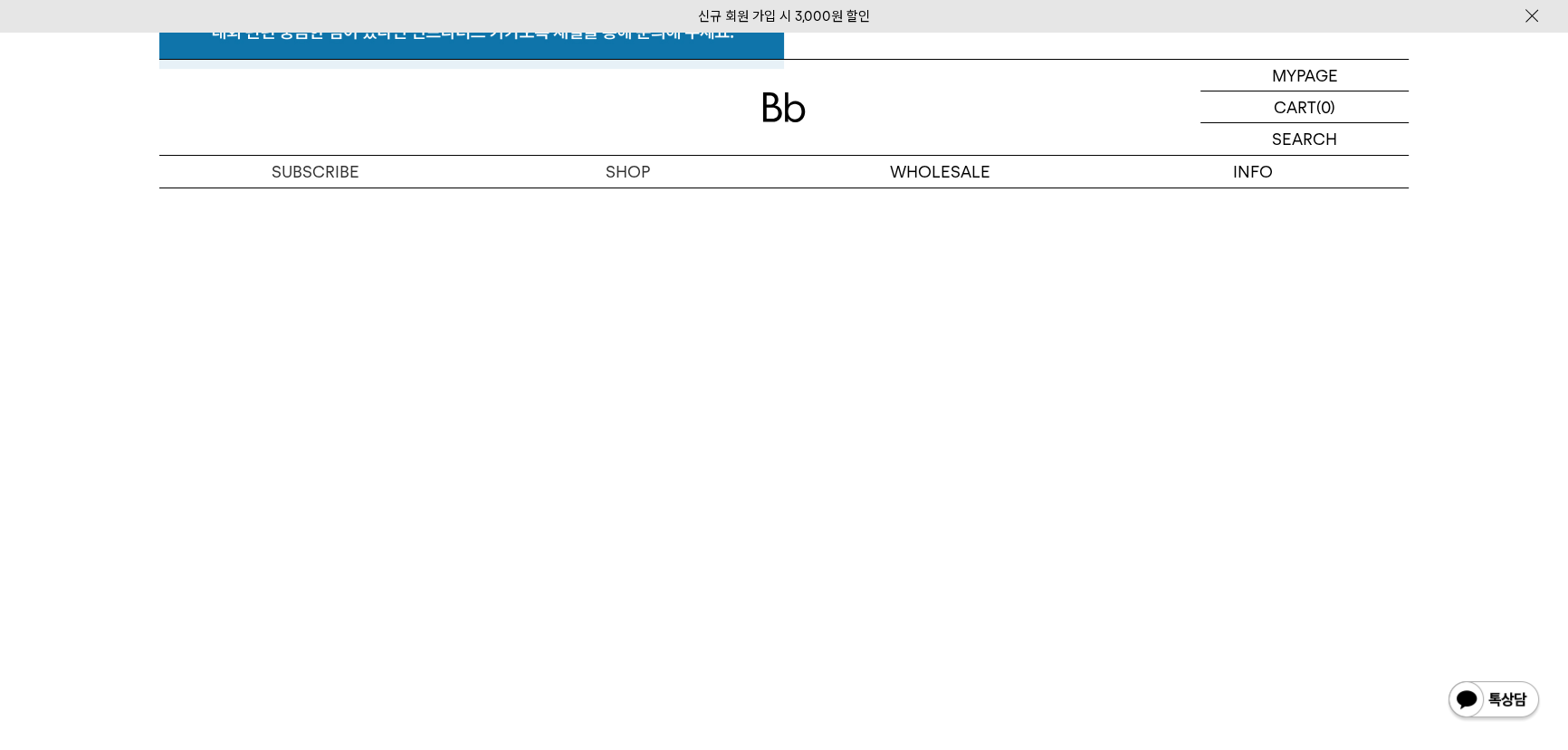
scroll to position [9604, 0]
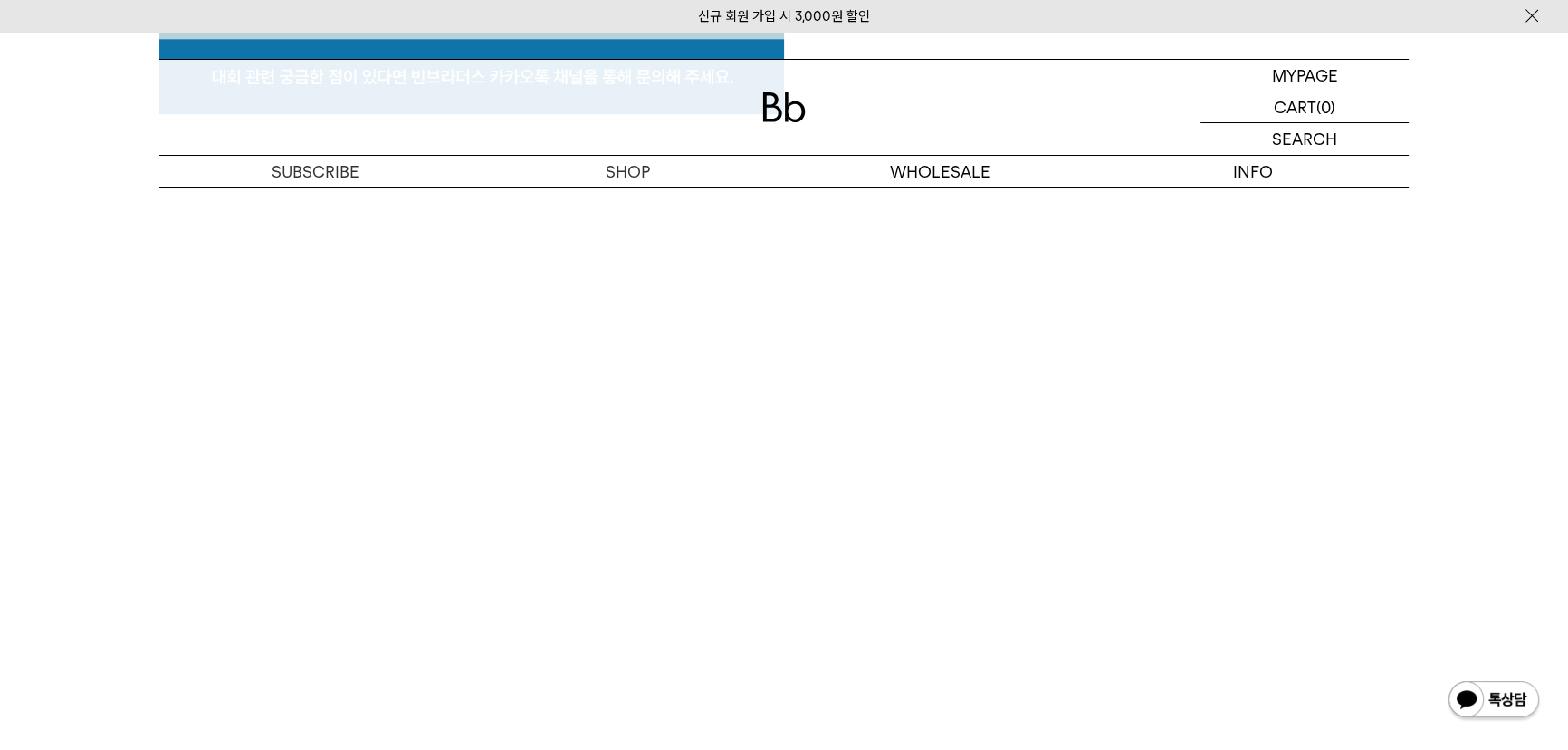
drag, startPoint x: 1575, startPoint y: 40, endPoint x: 1579, endPoint y: 558, distance: 518.0
click at [1295, 74] on p "마이페이지" at bounding box center [1304, 75] width 72 height 31
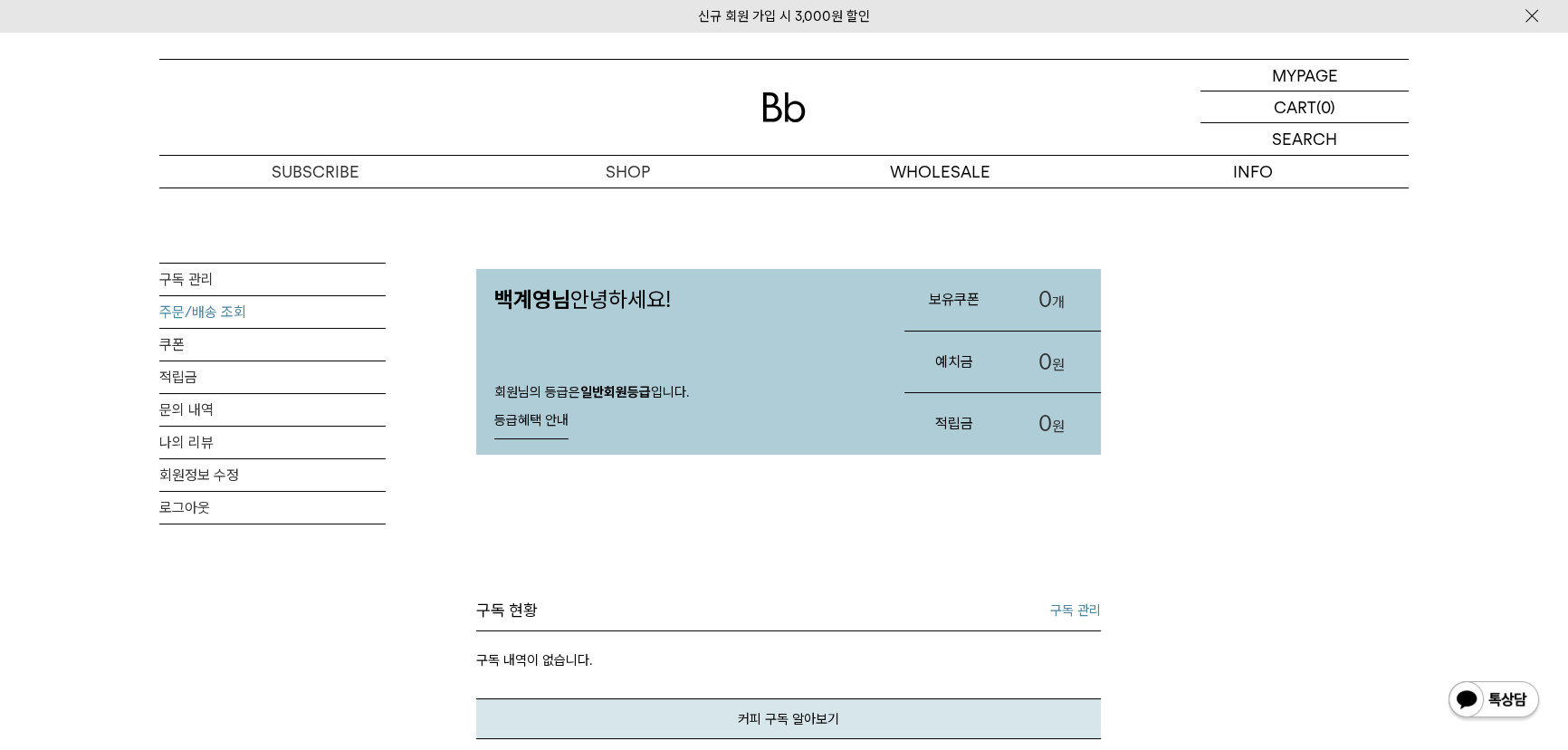
click at [214, 316] on link "주문/배송 조회" at bounding box center [272, 312] width 226 height 32
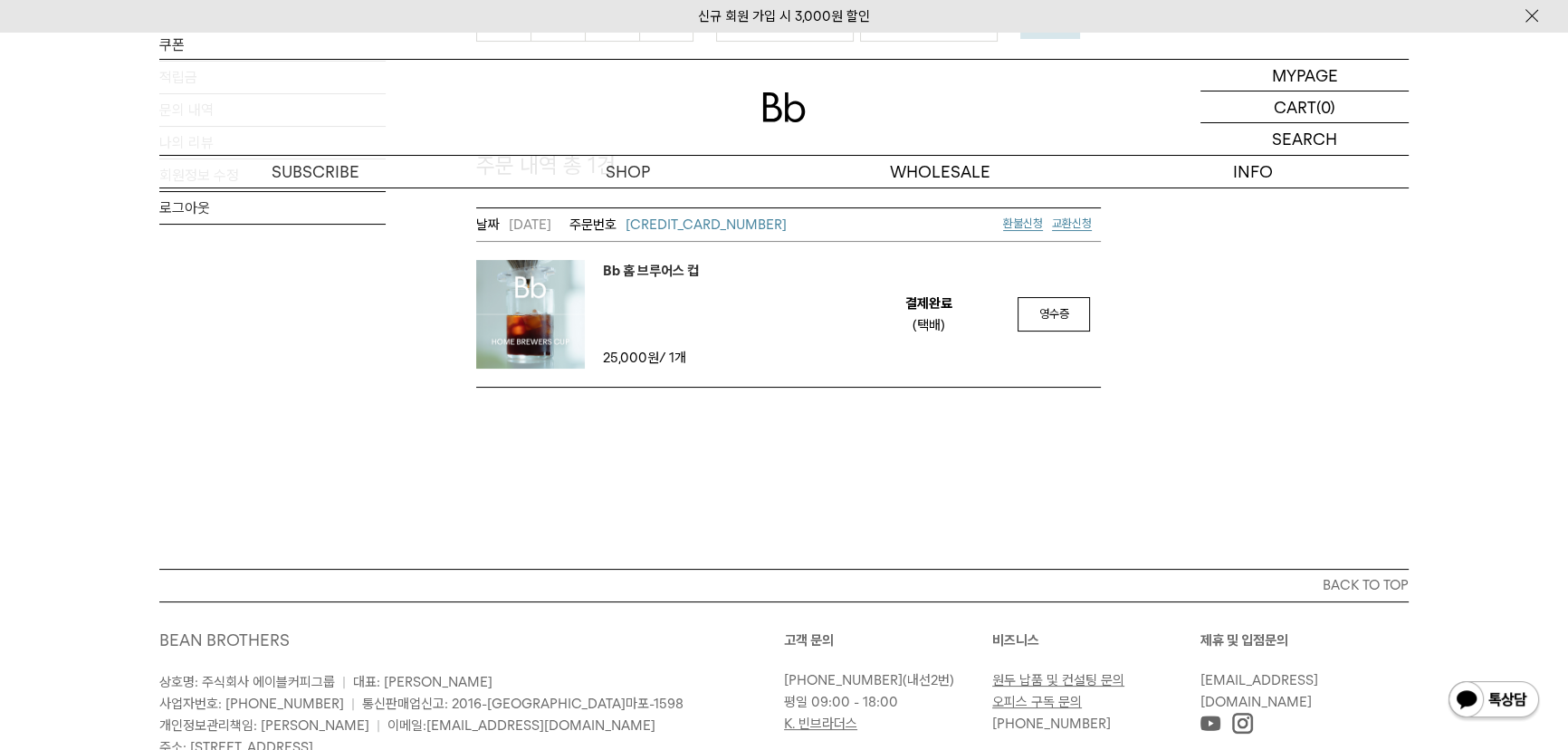
scroll to position [246, 0]
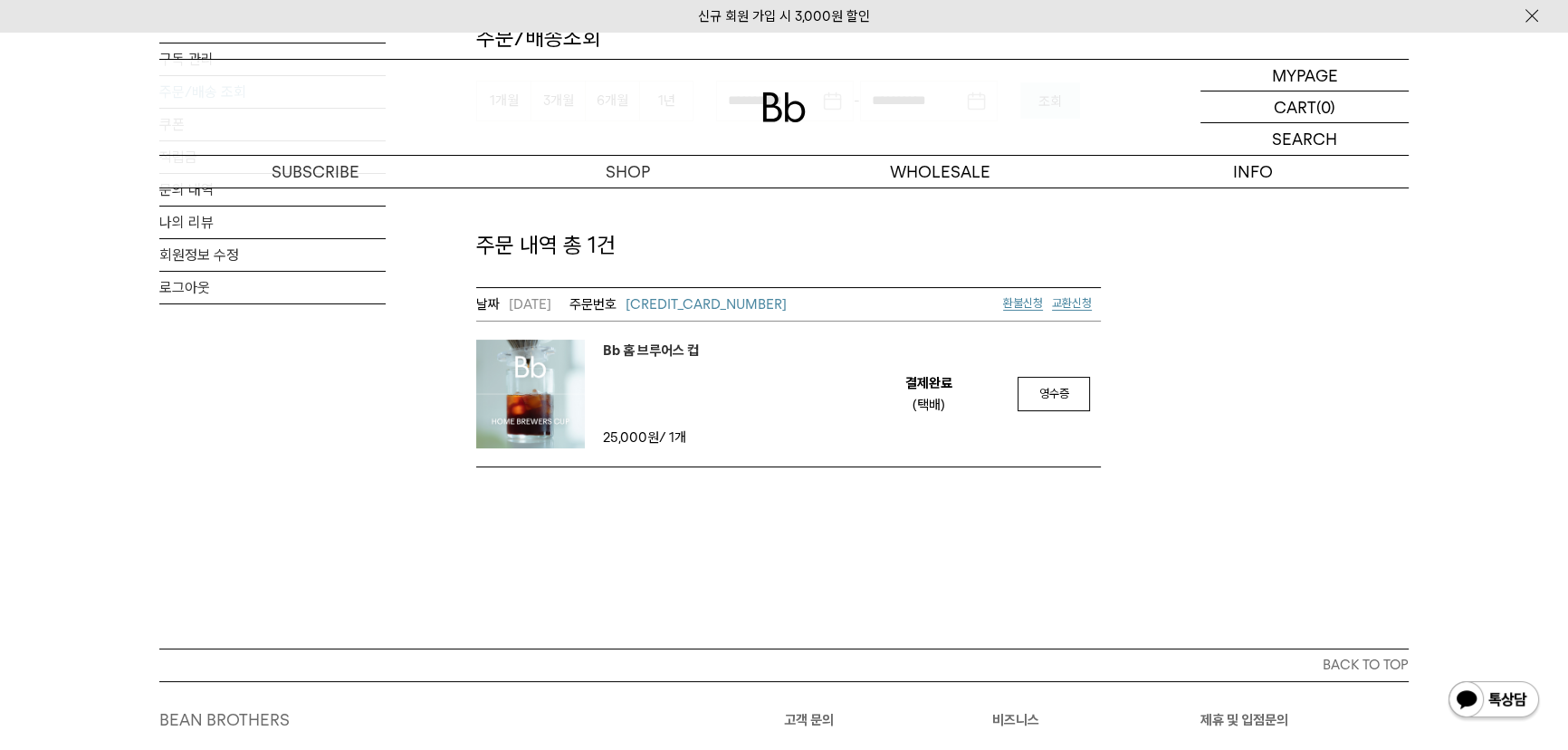
click at [509, 399] on img at bounding box center [530, 393] width 108 height 108
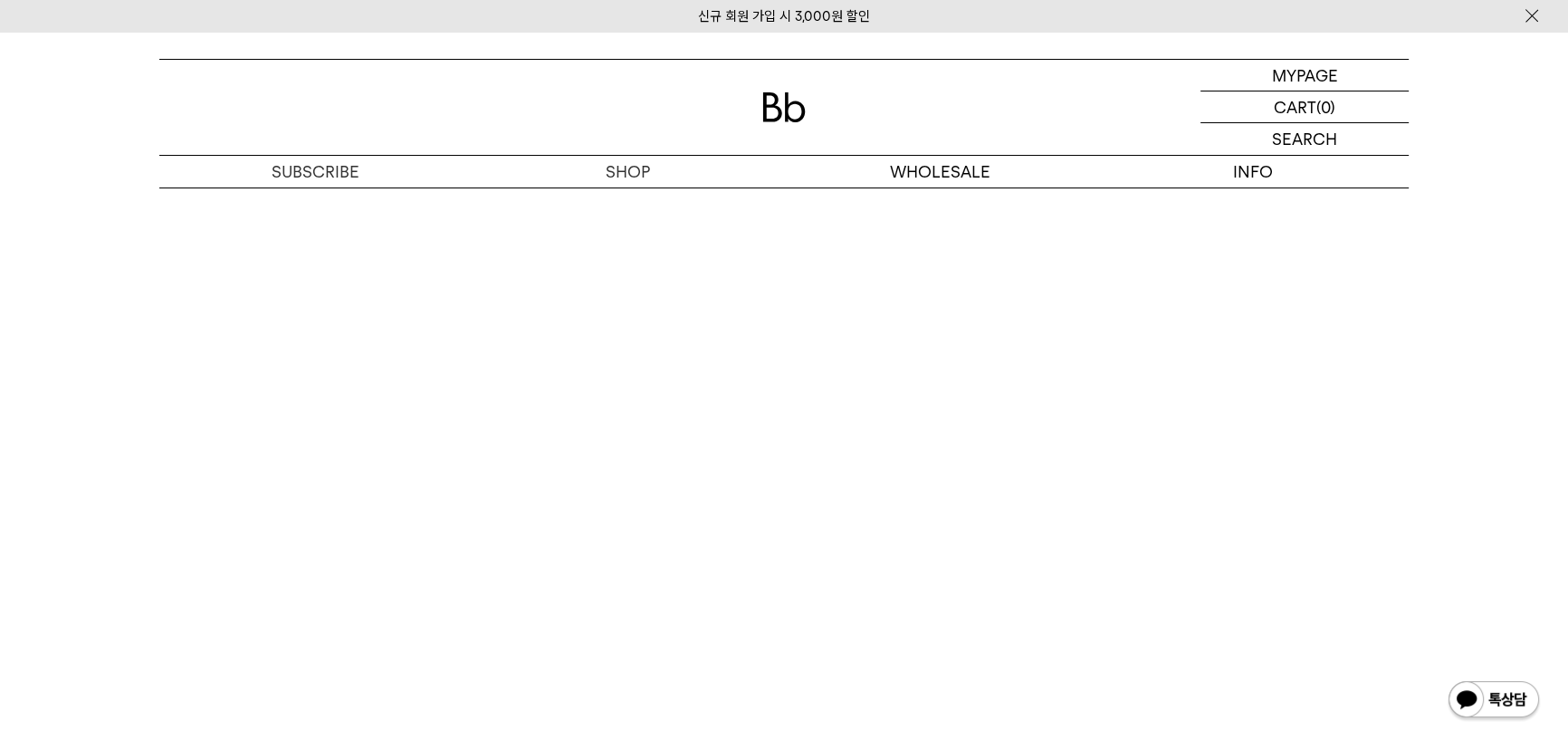
scroll to position [9910, 0]
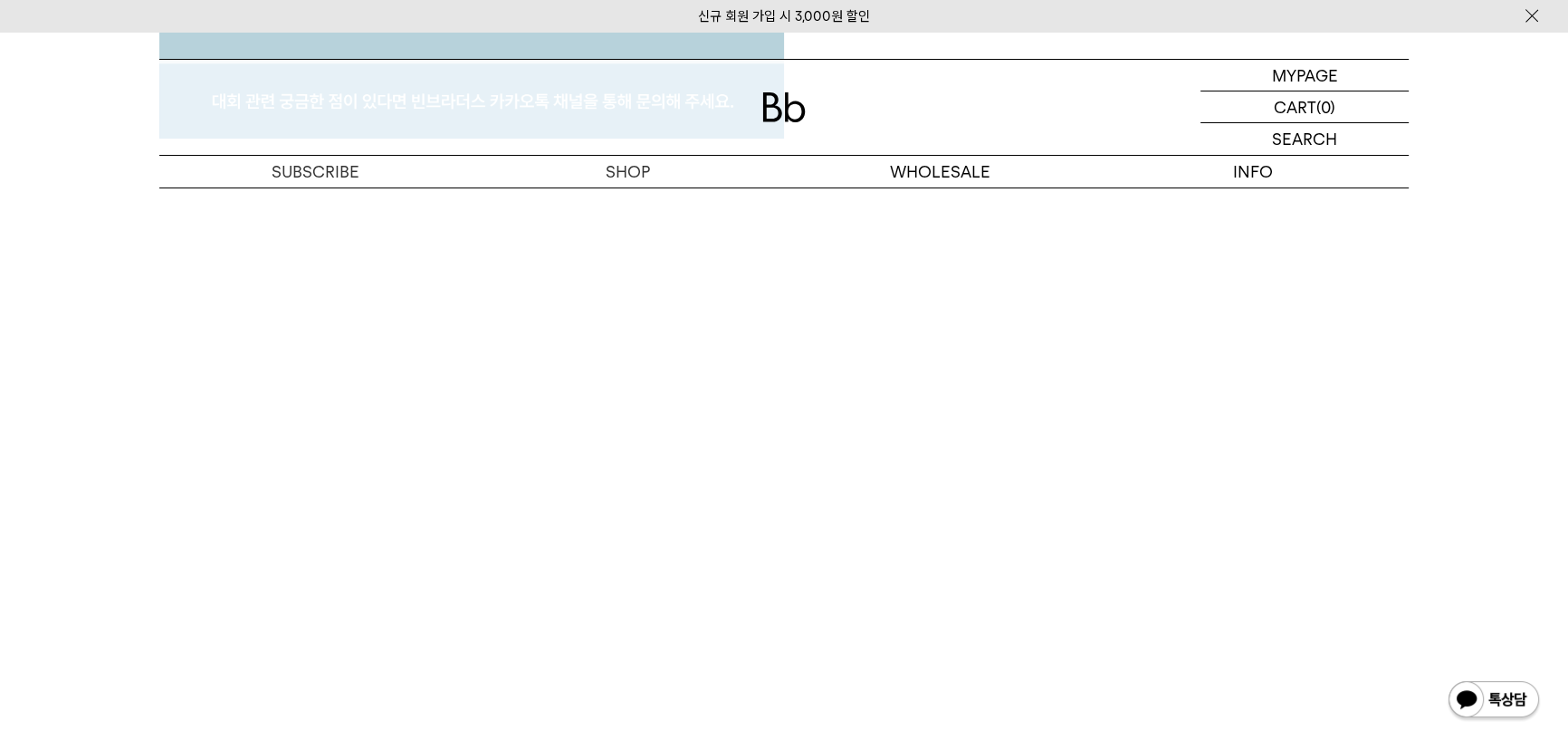
scroll to position [9582, 0]
click at [1304, 69] on p "마이페이지" at bounding box center [1304, 75] width 72 height 31
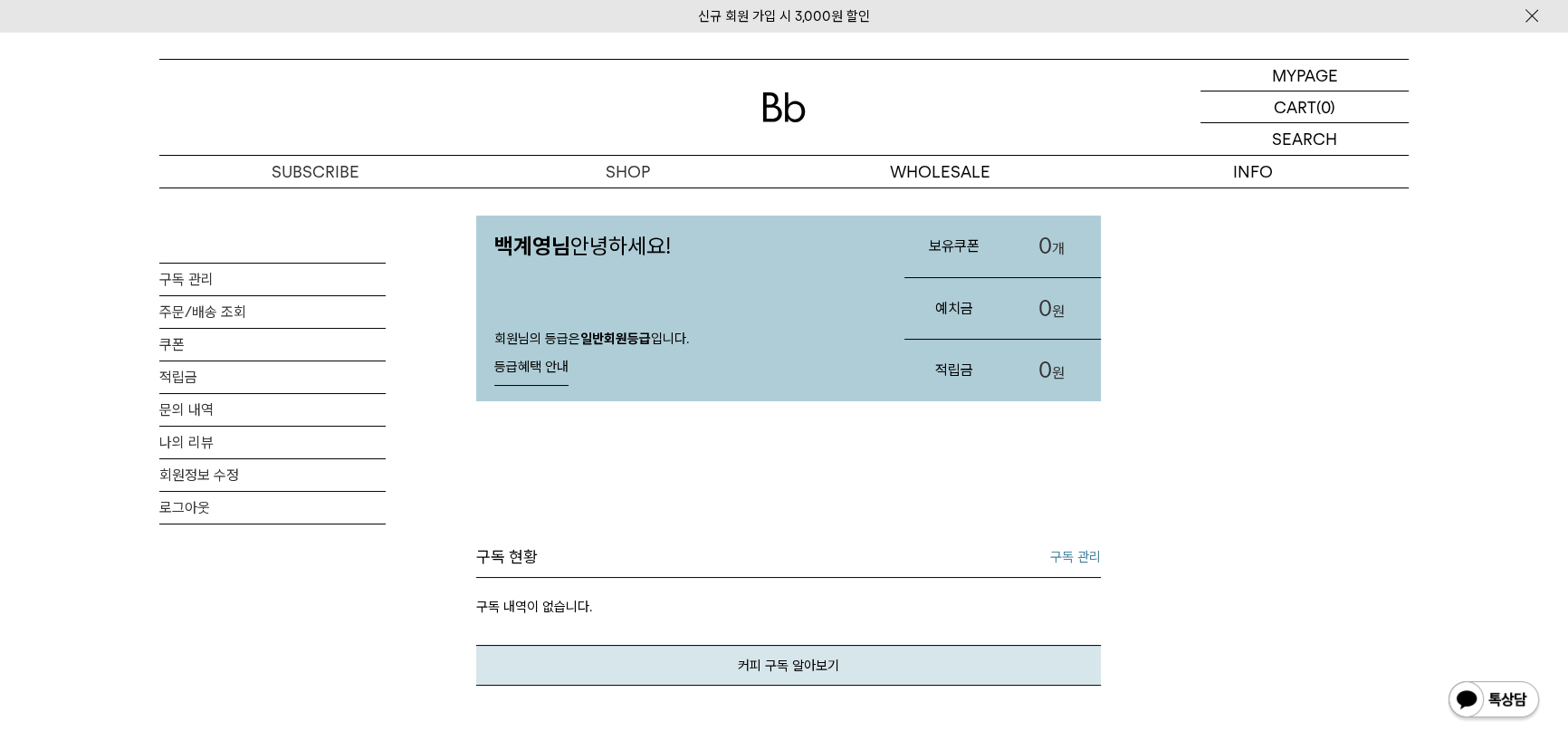
scroll to position [81, 0]
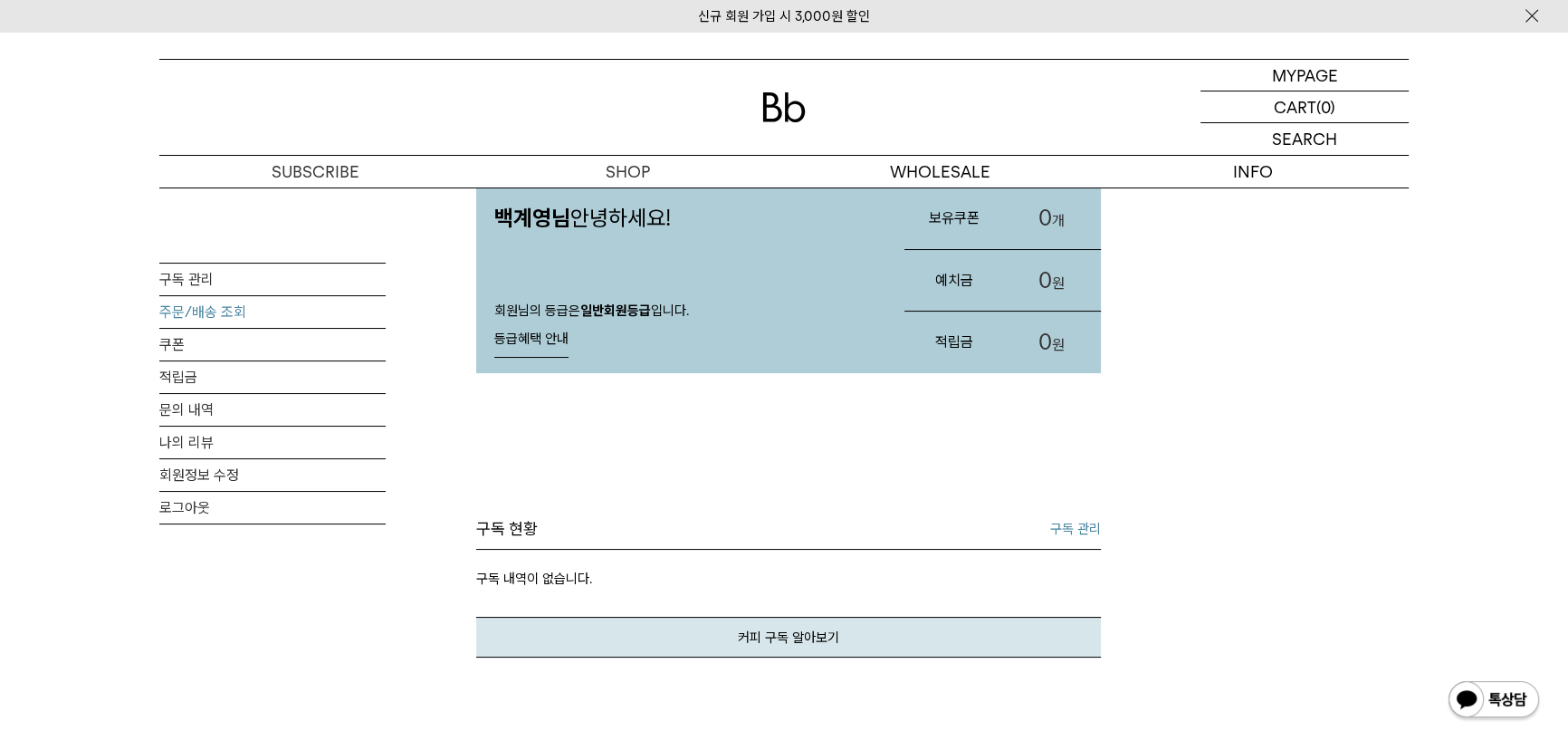
click at [253, 320] on link "주문/배송 조회" at bounding box center [272, 312] width 226 height 32
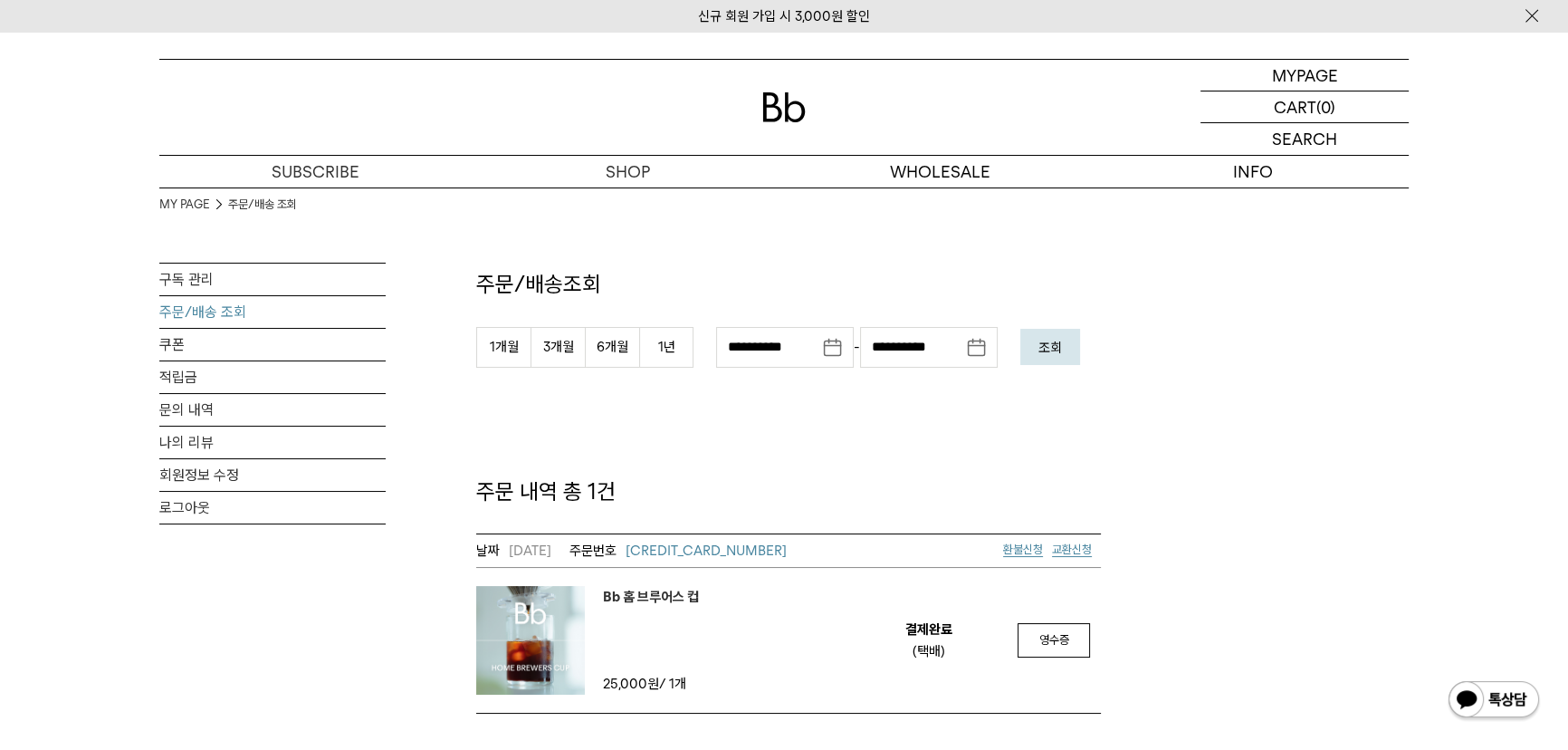
click at [1014, 549] on span "환불신청" at bounding box center [1023, 549] width 40 height 14
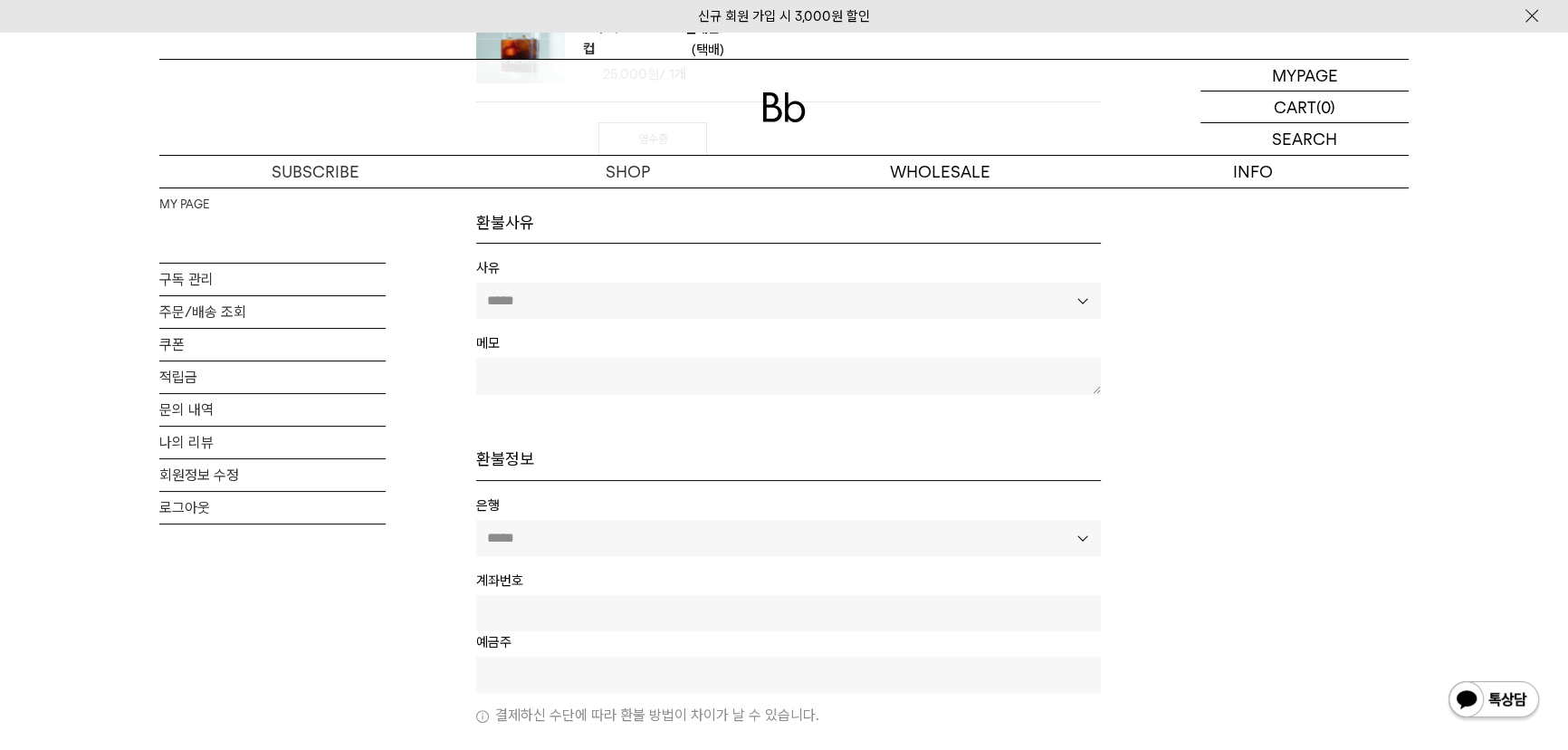
scroll to position [411, 0]
click at [589, 289] on select "***** **** **** ****** ****** ****** ******* **** **** **** **** ****** ***** *…" at bounding box center [788, 299] width 625 height 36
click at [477, 281] on select "***** **** **** ****** ****** ****** ******* **** **** **** **** ****** ***** *…" at bounding box center [788, 299] width 625 height 36
click at [582, 306] on select "***** **** **** ****** ****** ****** ******* **** **** **** **** ****** ***** *…" at bounding box center [788, 299] width 625 height 36
select select "**"
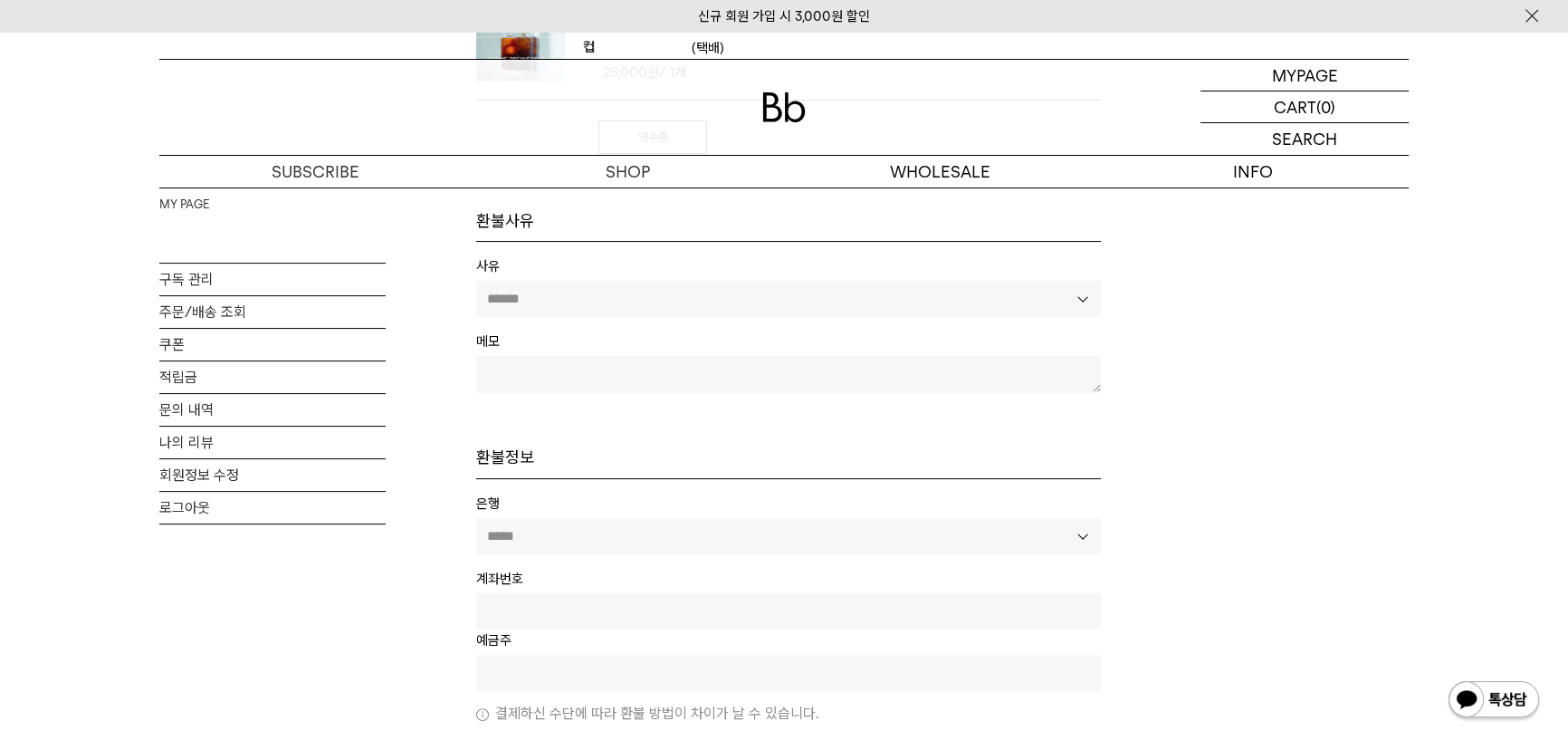
click at [477, 281] on select "***** **** **** ****** ****** ****** ******* **** **** **** **** ****** ***** *…" at bounding box center [788, 299] width 625 height 36
click at [598, 377] on textarea at bounding box center [788, 374] width 625 height 36
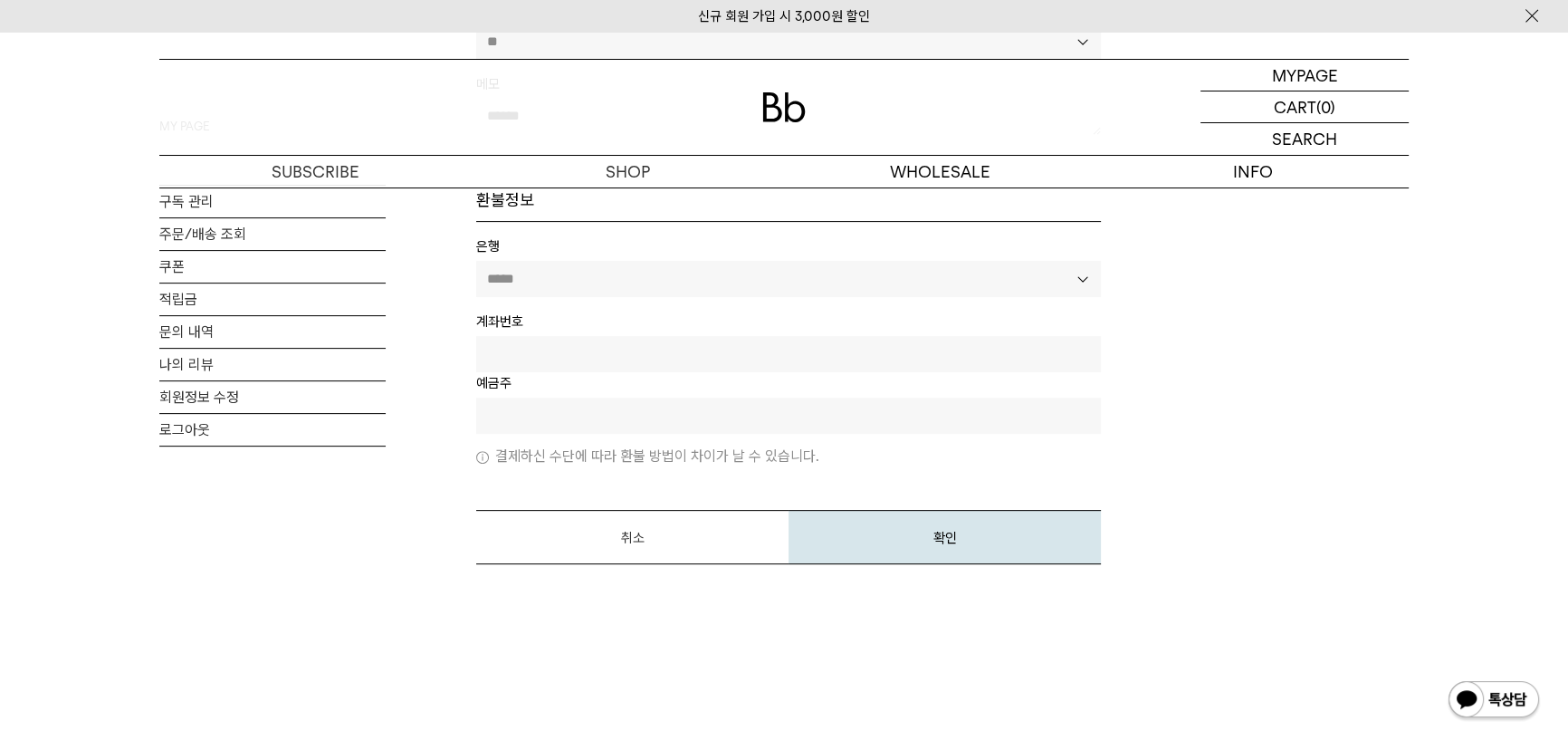
scroll to position [741, 0]
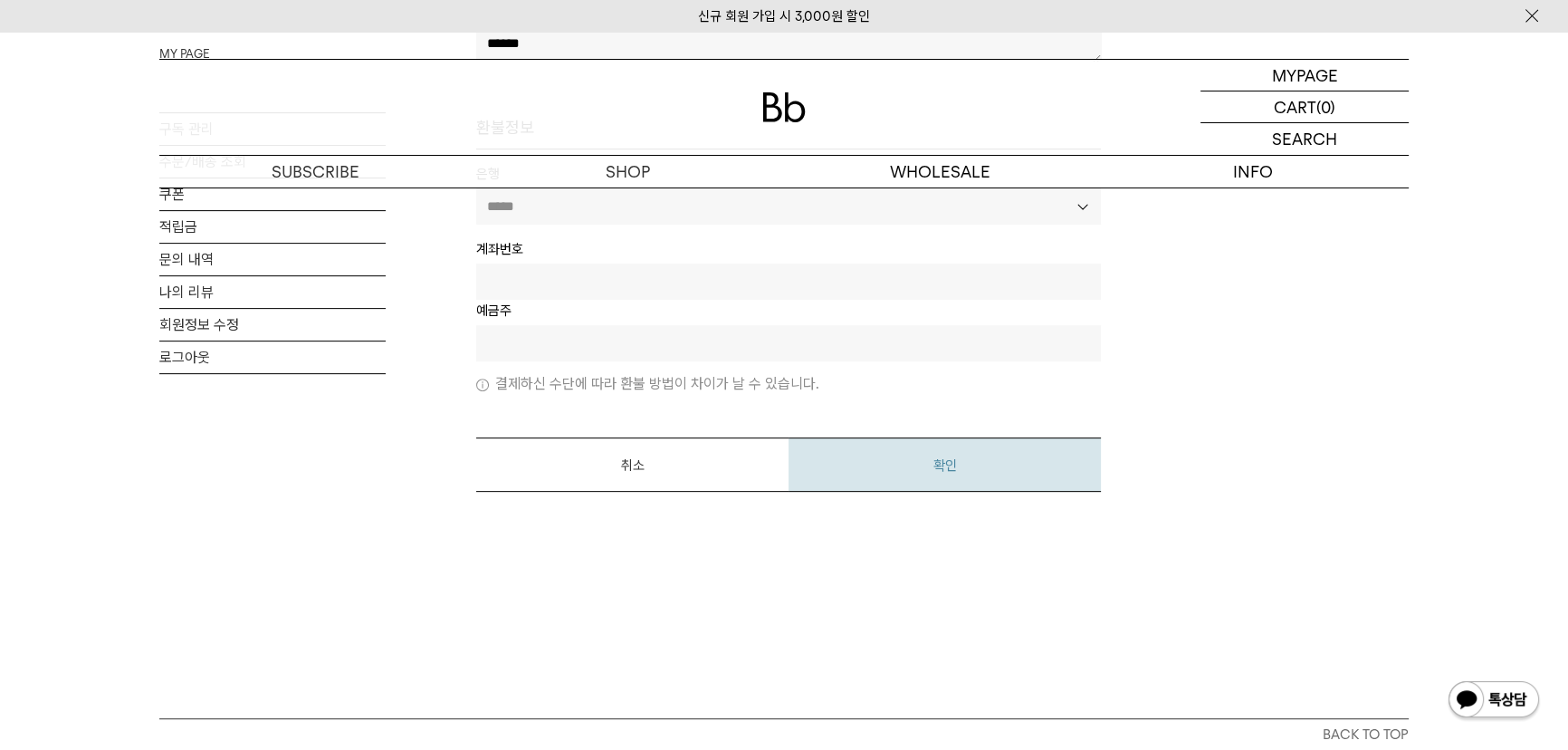
type textarea "******"
click at [910, 464] on button "확인" at bounding box center [944, 464] width 313 height 55
click at [913, 471] on button "확인" at bounding box center [944, 464] width 313 height 55
